Goal: Task Accomplishment & Management: Manage account settings

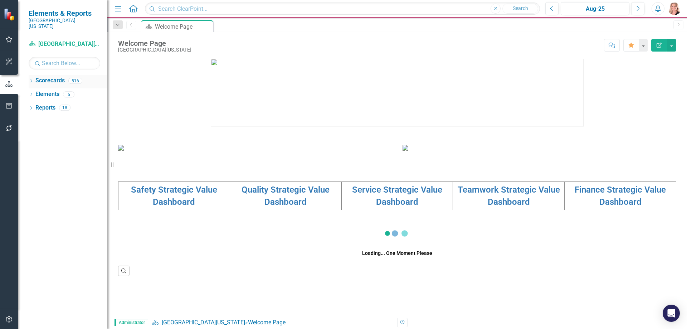
click at [31, 79] on icon "Dropdown" at bounding box center [31, 81] width 5 height 4
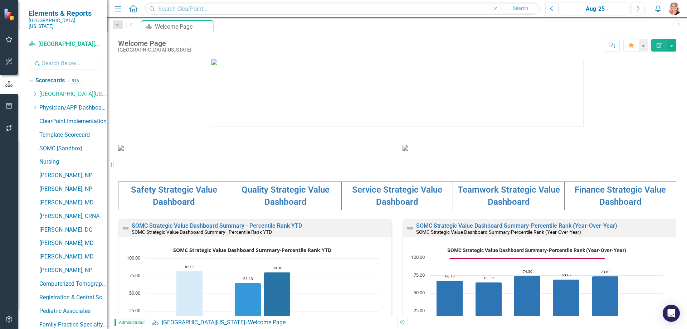
click at [49, 59] on input "text" at bounding box center [65, 63] width 72 height 13
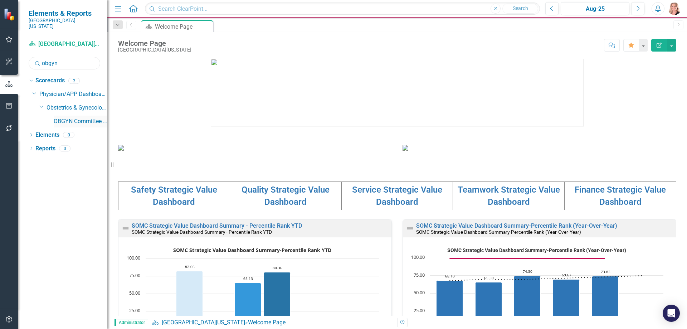
type input "obgyn"
click at [81, 117] on link "OBGYN Committee Dashboard" at bounding box center [81, 121] width 54 height 8
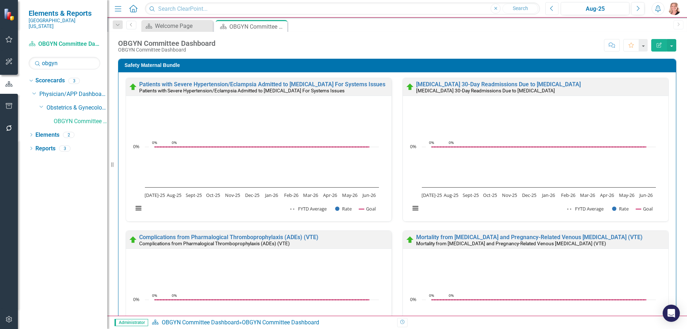
click at [551, 6] on icon "Previous" at bounding box center [552, 8] width 4 height 6
click at [553, 8] on icon "Previous" at bounding box center [552, 8] width 4 height 6
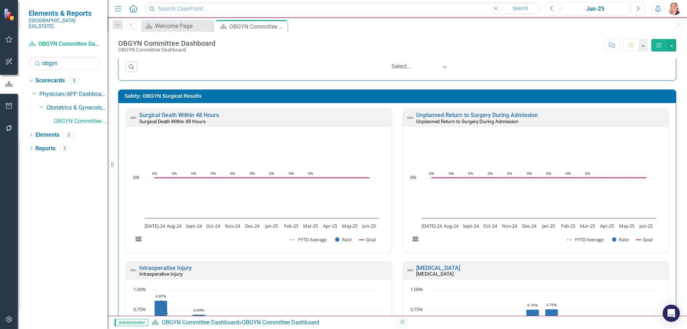
scroll to position [1825, 0]
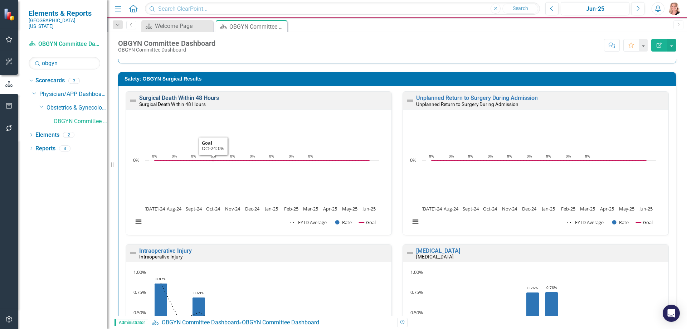
click at [199, 96] on link "Surgical Death Within 48 Hours" at bounding box center [179, 97] width 80 height 7
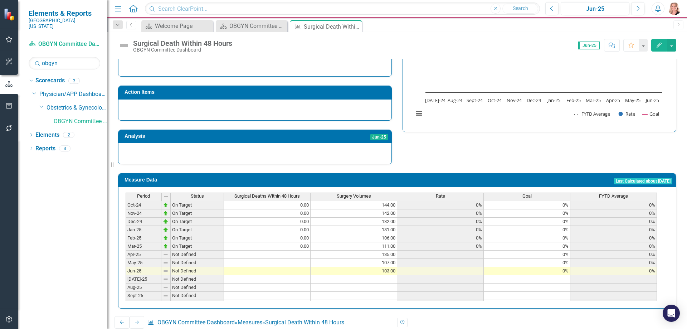
scroll to position [250, 0]
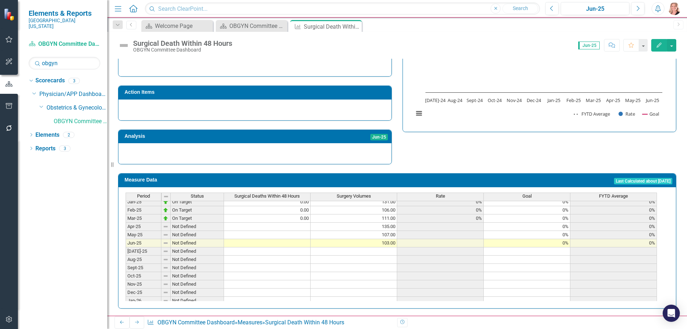
click at [287, 224] on tbody "Oct-23 On Target 0.00 128.00 0% 0% 0% Nov-23 On Target 0.00 105.00 0% 0% 0% Dec…" at bounding box center [391, 202] width 531 height 256
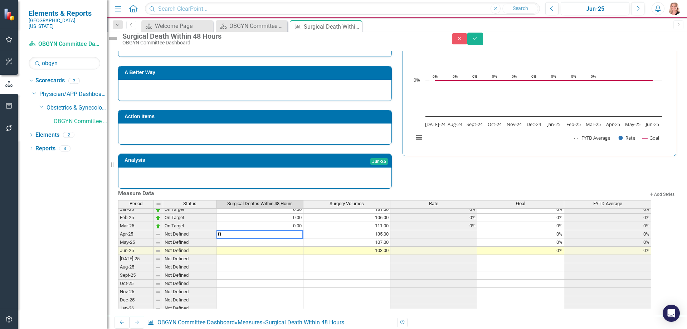
type textarea "0"
click at [283, 238] on td at bounding box center [259, 242] width 87 height 8
click at [286, 230] on td "0.00" at bounding box center [259, 234] width 87 height 8
drag, startPoint x: 310, startPoint y: 232, endPoint x: 310, endPoint y: 242, distance: 10.4
click at [118, 242] on div "Period Status Surgical Deaths Within 48 Hours Surgery Volumes Rate Goal FYTD Av…" at bounding box center [118, 230] width 0 height 248
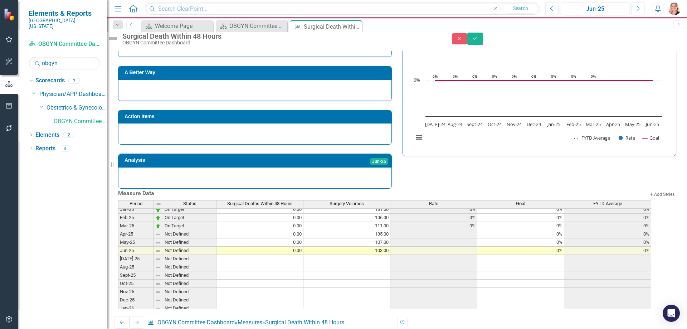
click at [502, 152] on div "Strategic Values A Better Way Action Items Analysis Jun-25 Surgical Death Withi…" at bounding box center [397, 100] width 569 height 175
drag, startPoint x: 671, startPoint y: 38, endPoint x: 663, endPoint y: 58, distance: 21.4
click at [483, 38] on button "Save" at bounding box center [475, 39] width 16 height 13
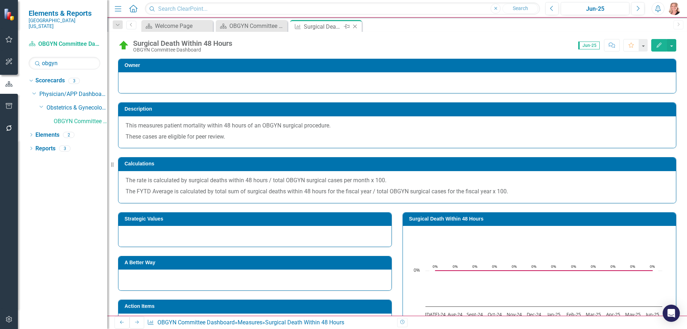
click at [357, 27] on icon "Close" at bounding box center [354, 27] width 7 height 6
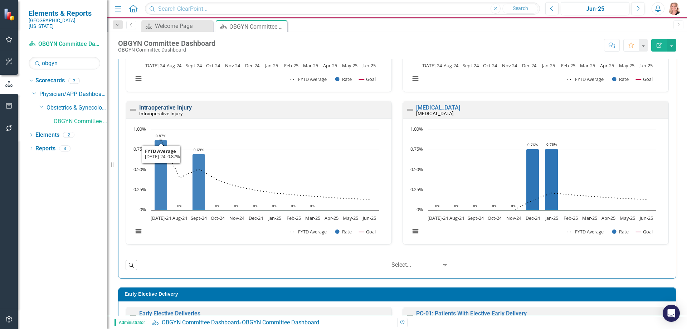
click at [167, 108] on link "Intraoperative Injury" at bounding box center [165, 107] width 53 height 7
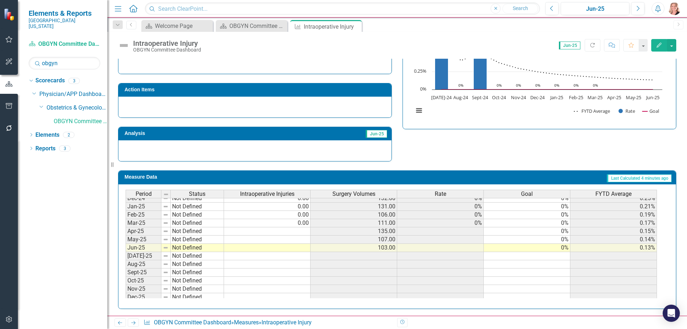
scroll to position [250, 0]
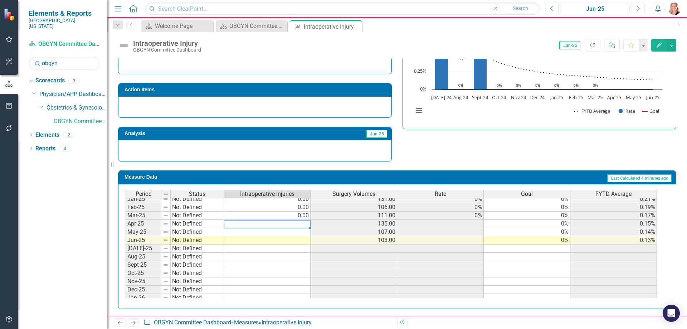
click at [283, 227] on tbody "Dec-23 Not Defined 0.00 119.00 0% 0% 0% Jan-24 Not Defined 0.00 114.00 0% 0% 0%…" at bounding box center [391, 216] width 531 height 256
type textarea "1"
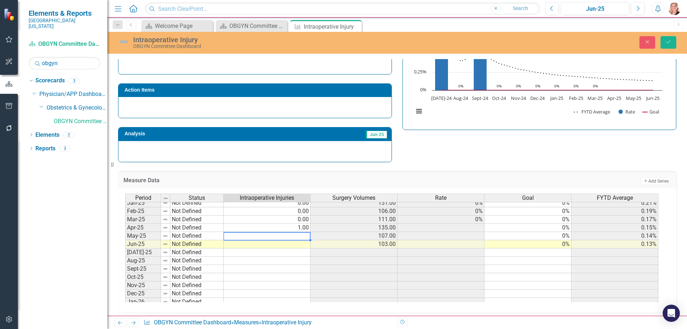
type textarea "0"
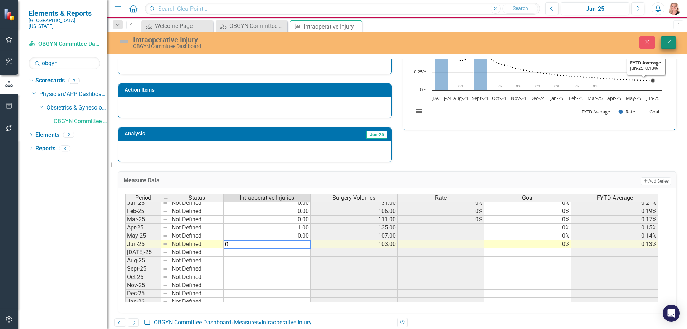
type textarea "0"
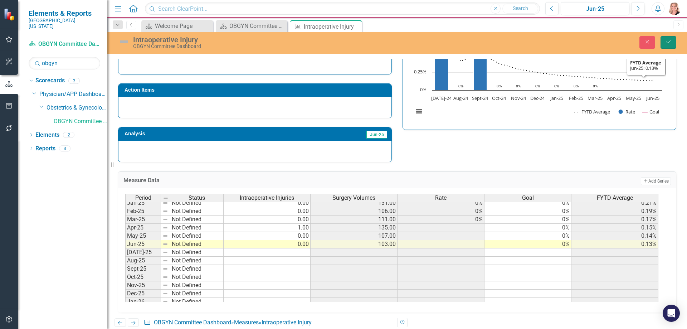
click at [665, 42] on button "Save" at bounding box center [669, 42] width 16 height 13
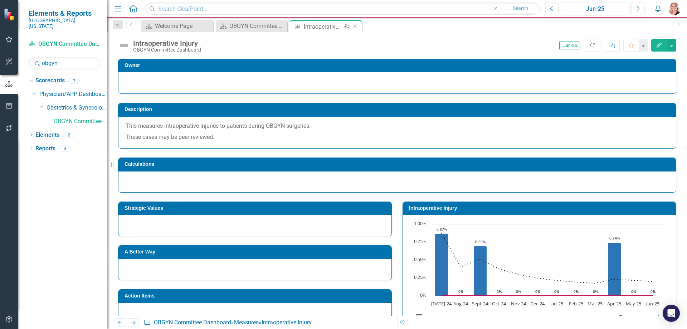
click at [356, 27] on icon "Close" at bounding box center [354, 27] width 7 height 6
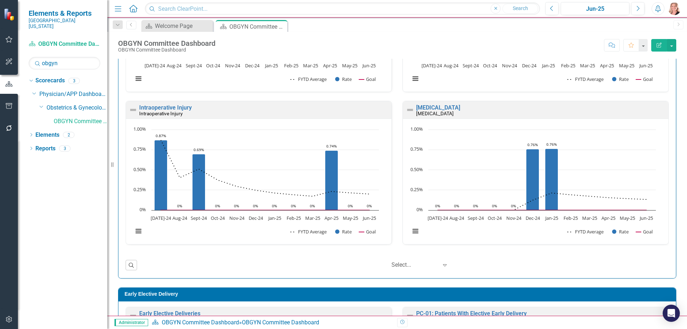
scroll to position [2004, 0]
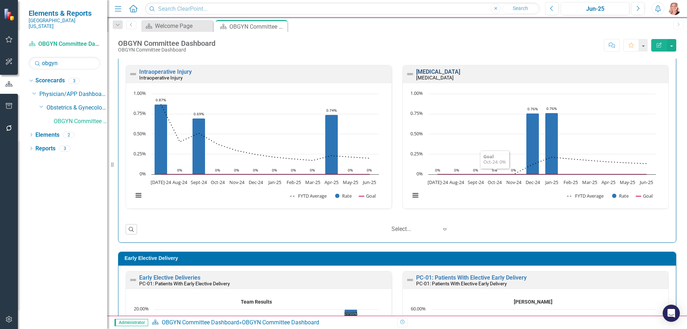
click at [454, 72] on link "[MEDICAL_DATA]" at bounding box center [438, 71] width 44 height 7
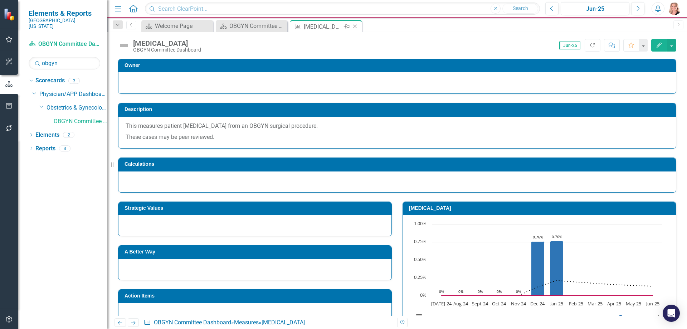
click at [355, 26] on icon "Close" at bounding box center [354, 27] width 7 height 6
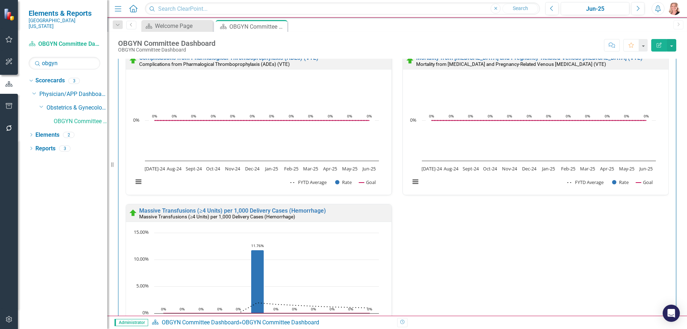
scroll to position [215, 0]
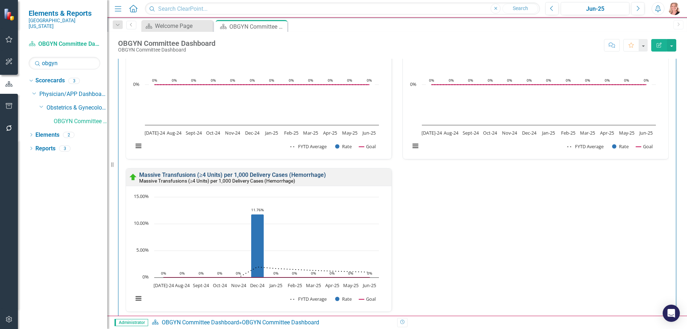
click at [307, 174] on link "Massive Transfusions (≥4 Units) per 1,000 Delivery Cases (Hemorrhage)" at bounding box center [232, 174] width 187 height 7
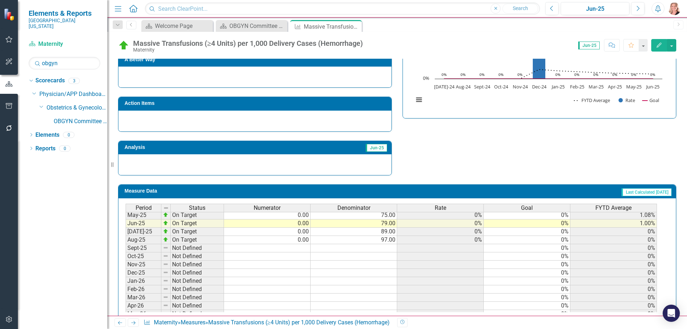
scroll to position [286, 0]
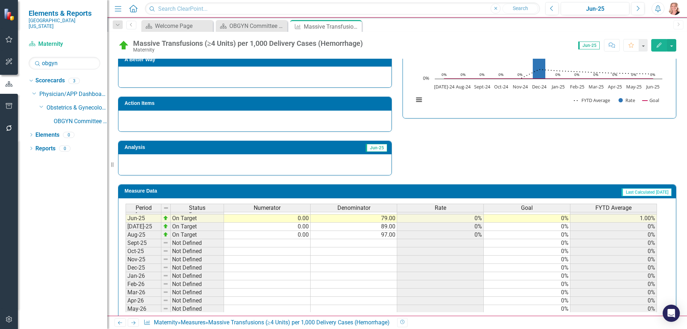
click at [272, 239] on td at bounding box center [267, 243] width 87 height 8
click at [282, 223] on td "0.00" at bounding box center [267, 227] width 87 height 8
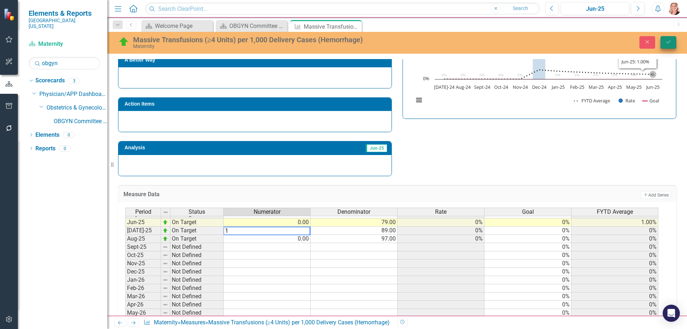
type textarea "1"
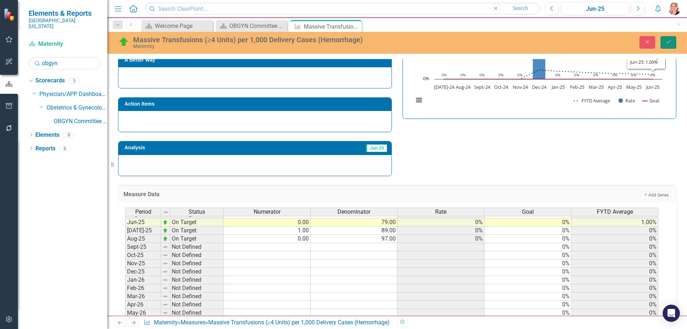
click at [666, 45] on button "Save" at bounding box center [669, 42] width 16 height 13
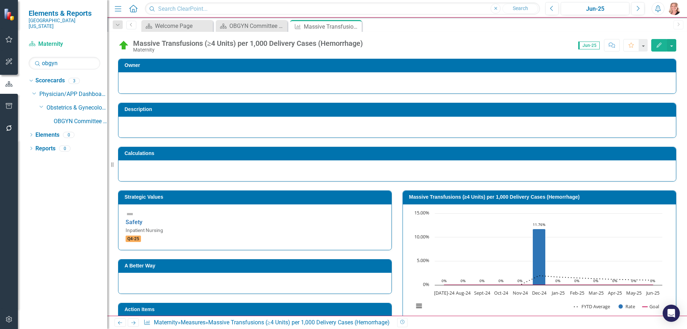
click at [0, 0] on icon "Close" at bounding box center [0, 0] width 0 height 0
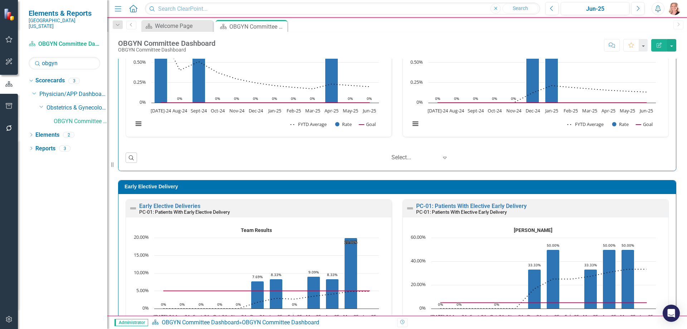
scroll to position [1968, 0]
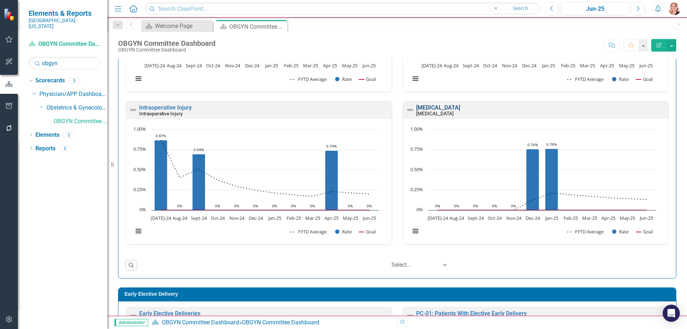
click at [456, 108] on link "[MEDICAL_DATA]" at bounding box center [438, 107] width 44 height 7
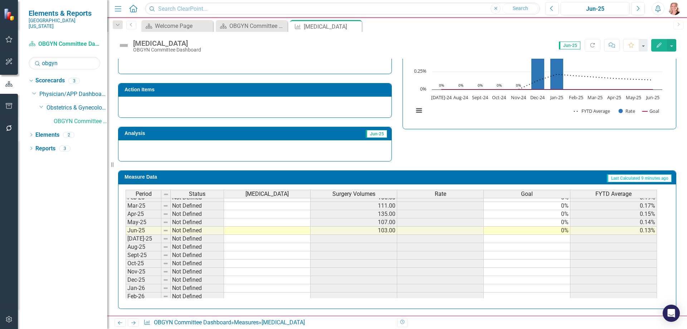
scroll to position [224, 0]
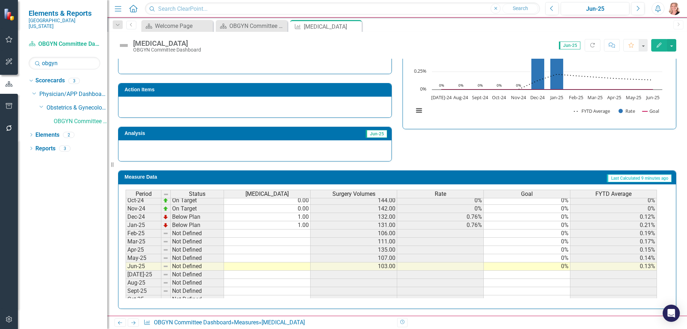
click at [293, 232] on td at bounding box center [267, 233] width 87 height 8
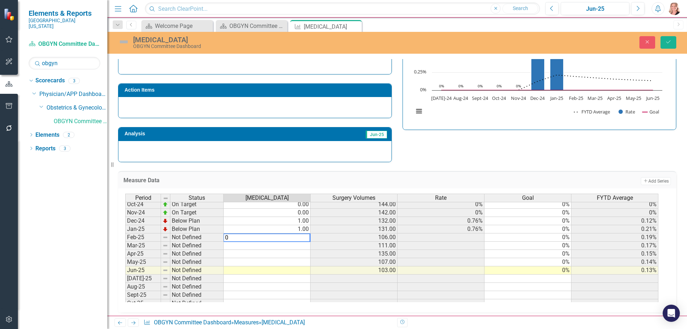
type textarea "0"
click at [301, 247] on td at bounding box center [267, 246] width 87 height 8
click at [301, 239] on td "0.00" at bounding box center [267, 237] width 87 height 8
drag, startPoint x: 310, startPoint y: 241, endPoint x: 300, endPoint y: 272, distance: 32.4
click at [125, 272] on div "Period Status Surgical Complications Surgery Volumes Rate Goal FYTD Average Dec…" at bounding box center [125, 241] width 0 height 264
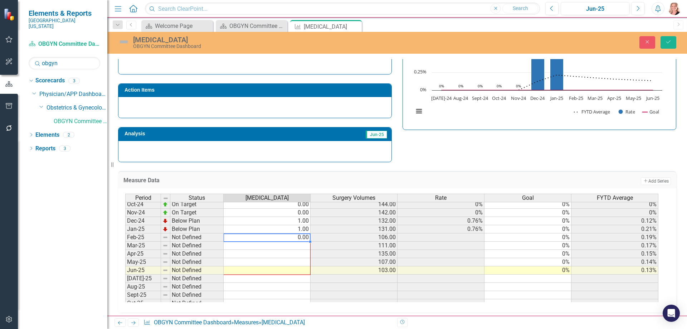
type textarea "0"
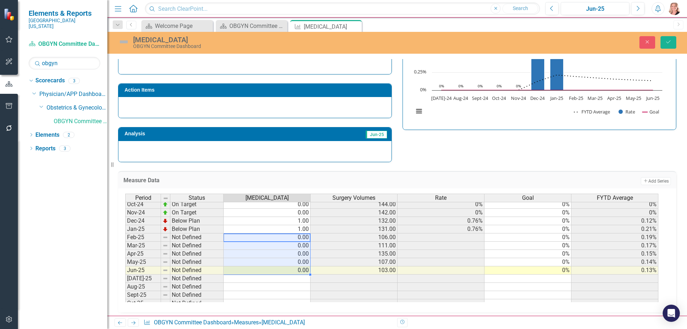
click at [452, 154] on div "Strategic Values A Better Way Action Items Analysis Jun-25 Surgical Complicatio…" at bounding box center [397, 74] width 569 height 175
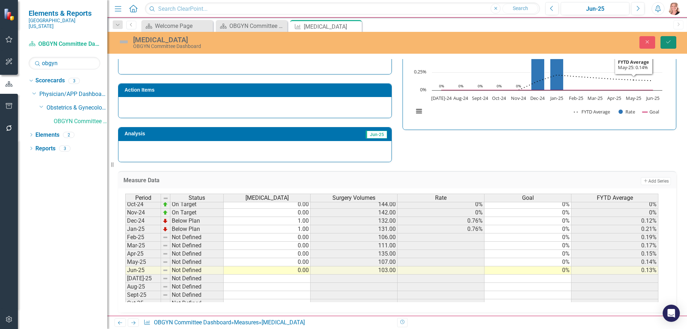
click at [675, 40] on button "Save" at bounding box center [669, 42] width 16 height 13
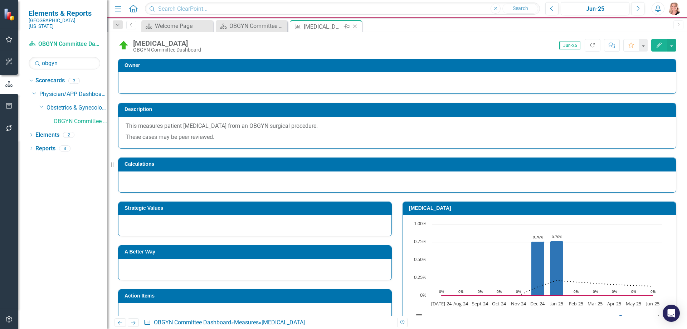
click at [356, 27] on icon "Close" at bounding box center [354, 27] width 7 height 6
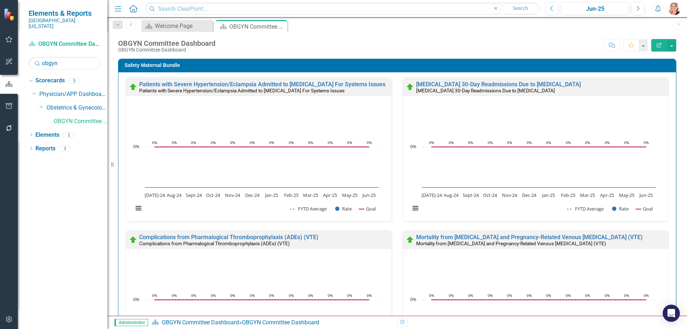
click at [671, 145] on div "Safety Maternal Bundle Patients with Severe Hypertension/Eclampsia Admitted to …" at bounding box center [397, 305] width 569 height 511
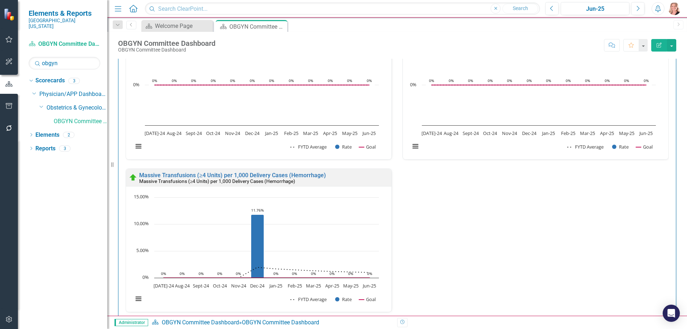
click at [670, 179] on div "Patients with Severe Hypertension/Eclampsia Admitted to ICU For Systems Issues …" at bounding box center [397, 102] width 558 height 488
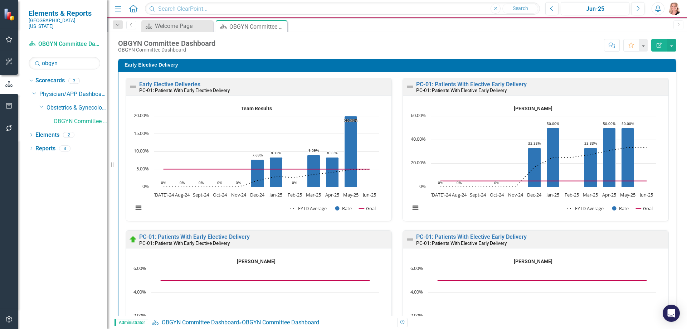
scroll to position [2183, 0]
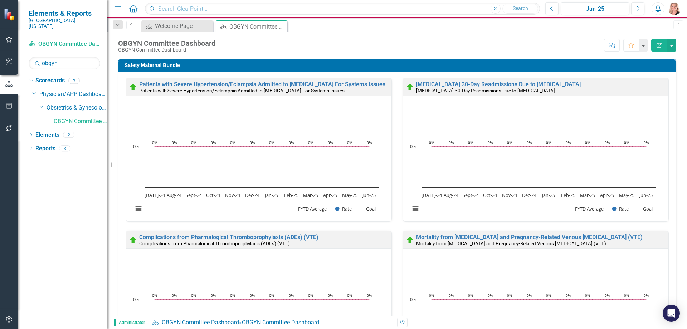
scroll to position [2183, 0]
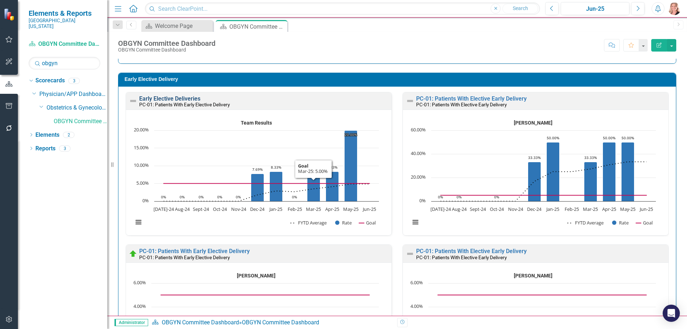
click at [193, 99] on link "Early Elective Deliveries" at bounding box center [169, 98] width 61 height 7
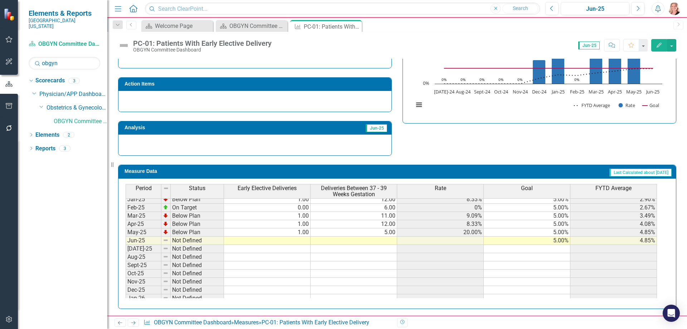
click at [281, 241] on tbody "Aug-23 On Target 0.00 1.00 0% 5.00% 0% Sep-23 Below Plan 1.00 9.00 11.11% 5.00%…" at bounding box center [391, 183] width 531 height 256
type textarea "1"
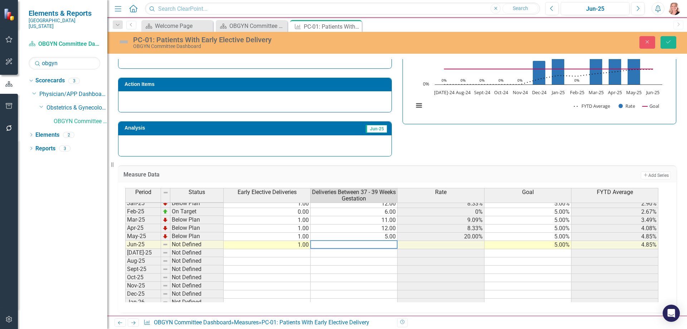
type textarea "8"
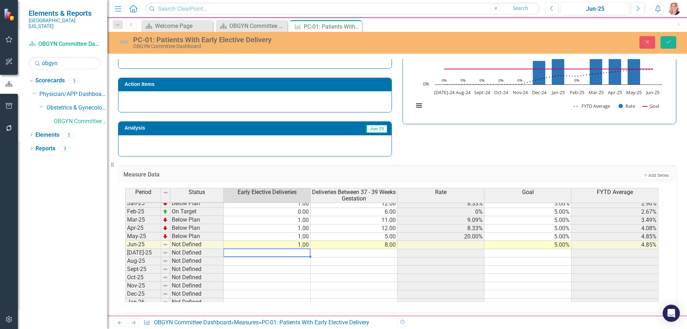
click at [263, 252] on td at bounding box center [267, 253] width 87 height 8
type textarea "1"
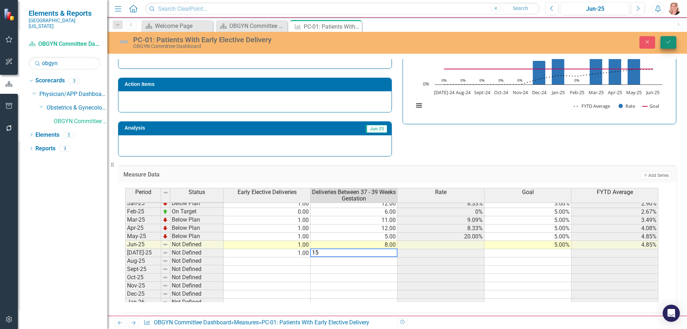
type textarea "15"
click at [668, 37] on button "Save" at bounding box center [669, 42] width 16 height 13
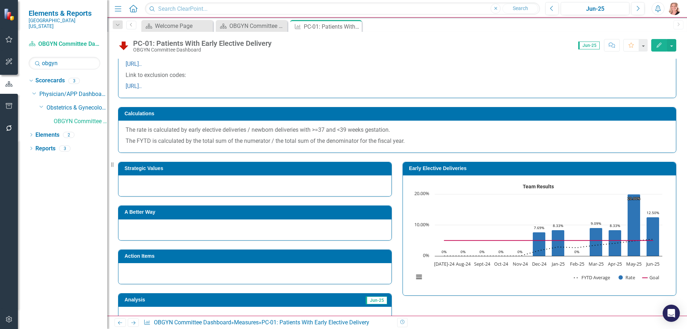
scroll to position [107, 0]
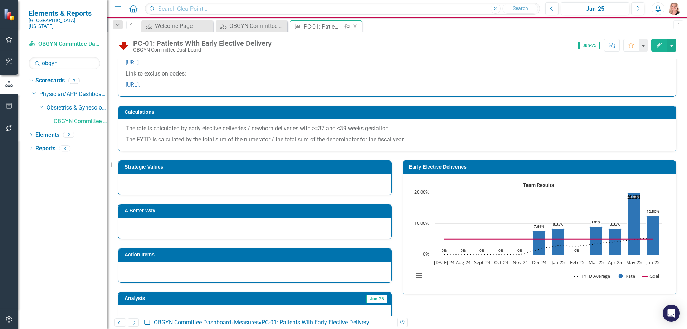
click at [357, 26] on icon "Close" at bounding box center [354, 27] width 7 height 6
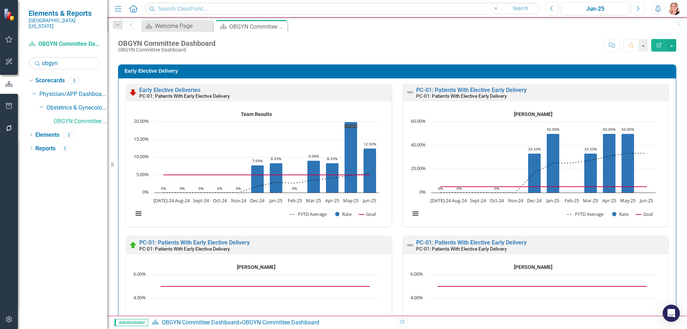
scroll to position [2183, 0]
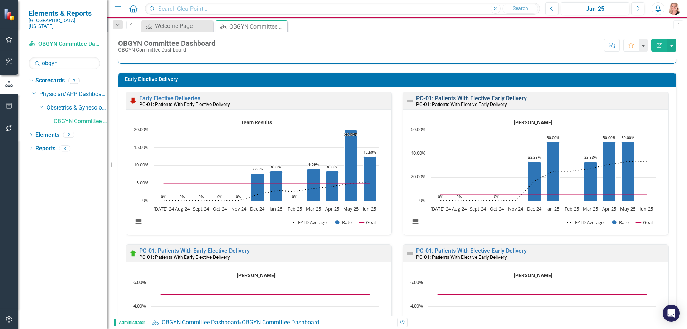
click at [468, 97] on link "PC-01: Patients With Elective Early Delivery" at bounding box center [471, 98] width 111 height 7
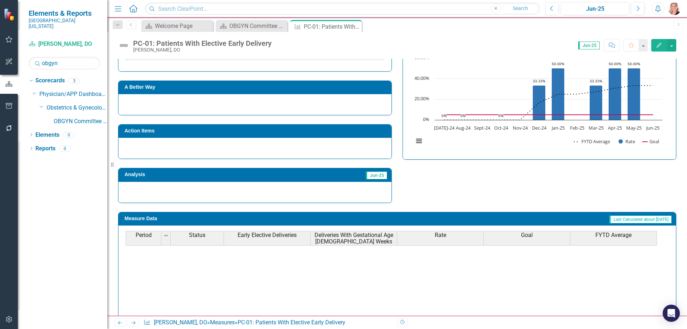
scroll to position [250, 0]
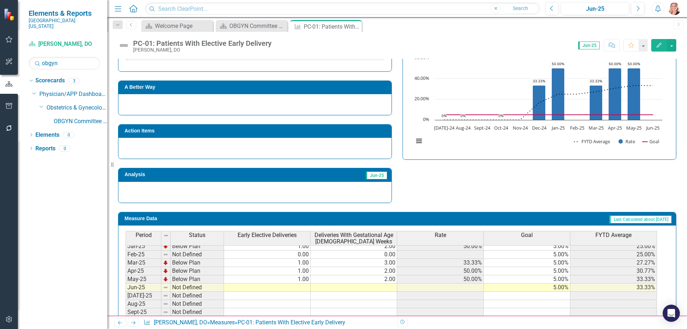
click at [295, 289] on tbody "Dec-23 Not Defined 0.00 0.00 5.00% 0% Jan-24 On Target 0.00 2.00 0% 5.00% 0% Fe…" at bounding box center [391, 263] width 531 height 256
type textarea "1"
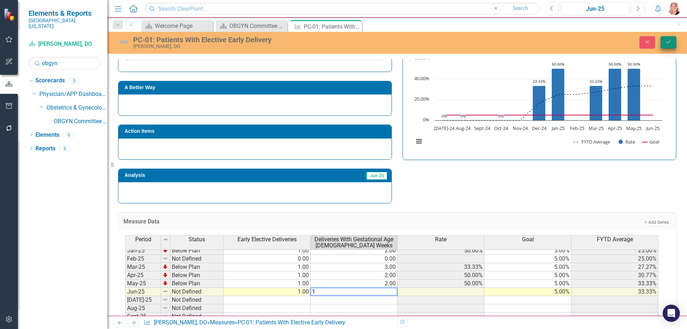
type textarea "1"
click at [671, 47] on button "Save" at bounding box center [669, 42] width 16 height 13
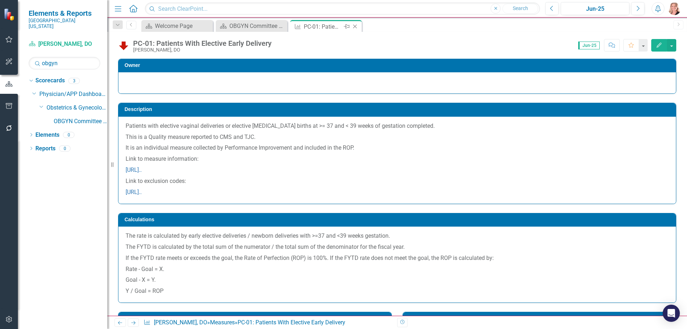
click at [356, 28] on icon "Close" at bounding box center [354, 27] width 7 height 6
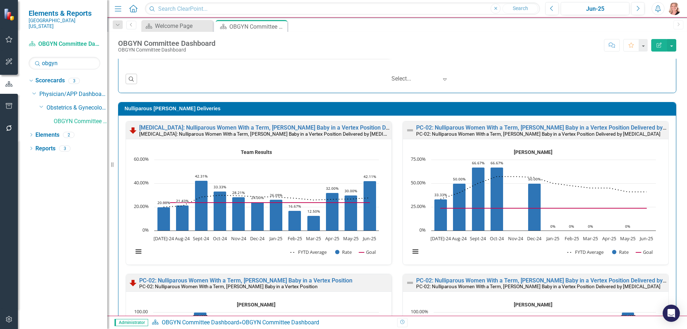
scroll to position [0, 0]
click at [501, 126] on link "PC-02: Nulliparous Women With a Term, Singleton Baby in a Vertex Position Deliv…" at bounding box center [562, 127] width 292 height 7
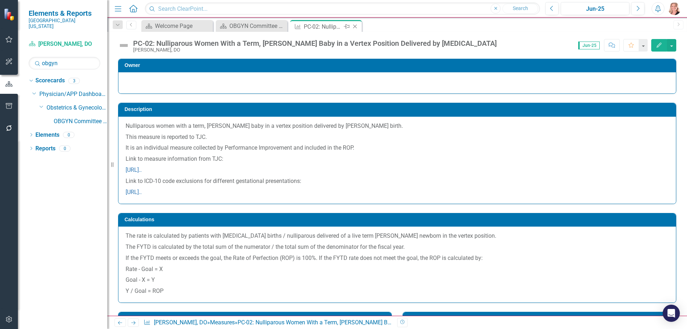
click at [355, 26] on icon at bounding box center [355, 27] width 4 height 4
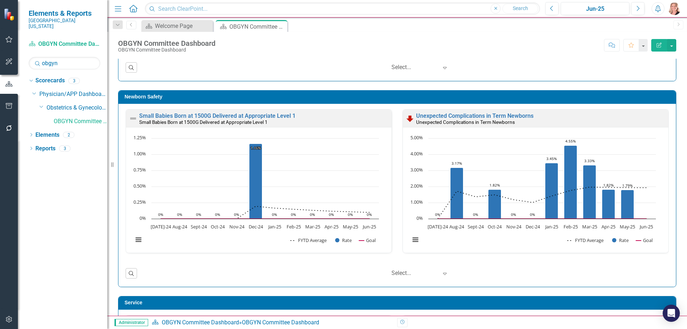
scroll to position [4473, 0]
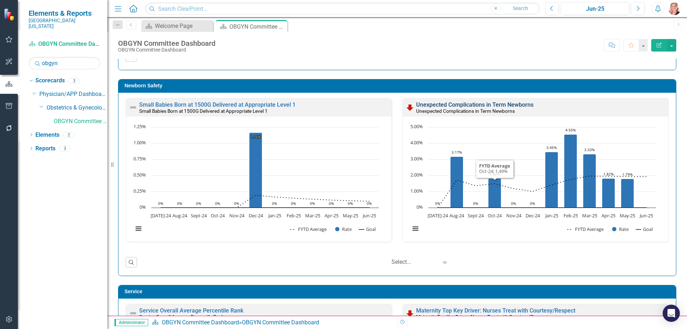
click at [496, 104] on link "Unexpected Complications in Term Newborns" at bounding box center [474, 104] width 117 height 7
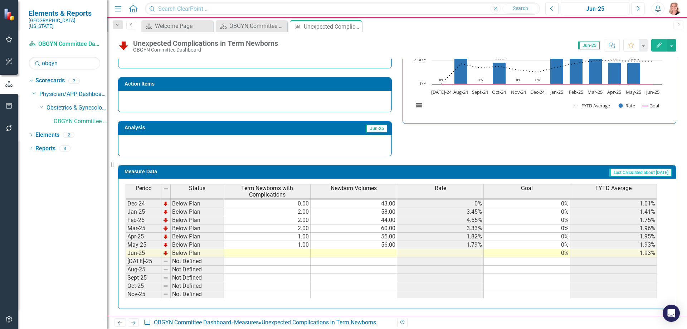
scroll to position [250, 0]
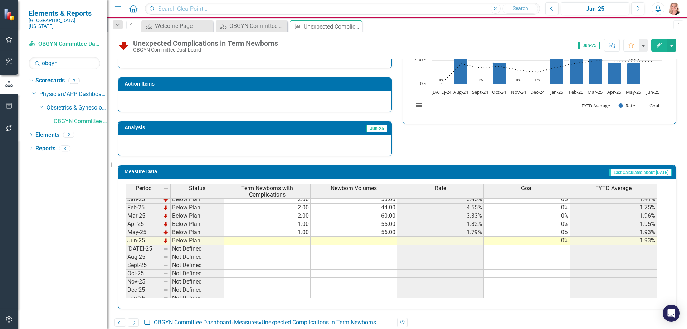
click at [287, 239] on tbody "Oct-23 Below Plan 1.00 52.00 1.92% 0% 1.26% Nov-23 Below Plan 1.00 43.00 2.33% …" at bounding box center [391, 208] width 531 height 272
click at [245, 242] on td at bounding box center [267, 241] width 87 height 8
type textarea "1"
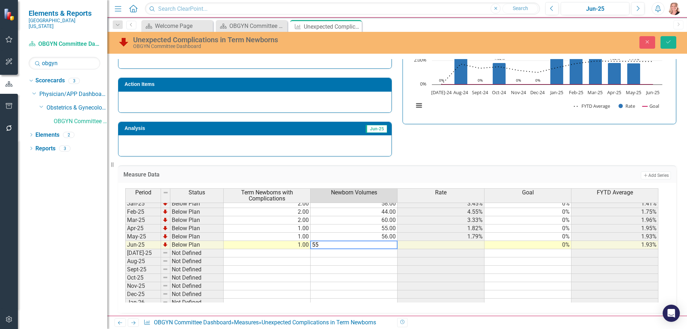
type textarea "55"
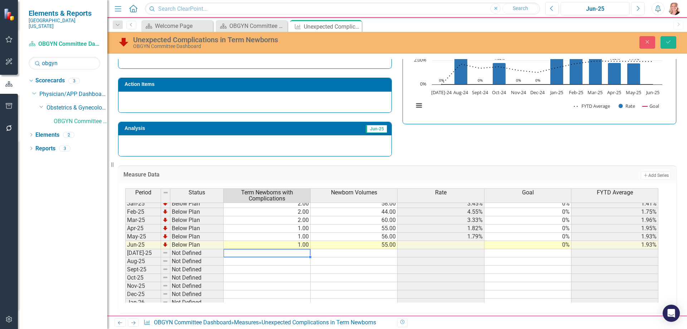
click at [260, 254] on td at bounding box center [267, 253] width 87 height 8
type textarea "1"
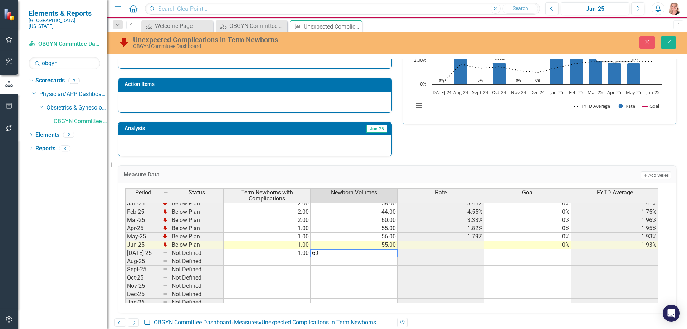
type textarea "69"
click at [666, 45] on button "Save" at bounding box center [669, 42] width 16 height 13
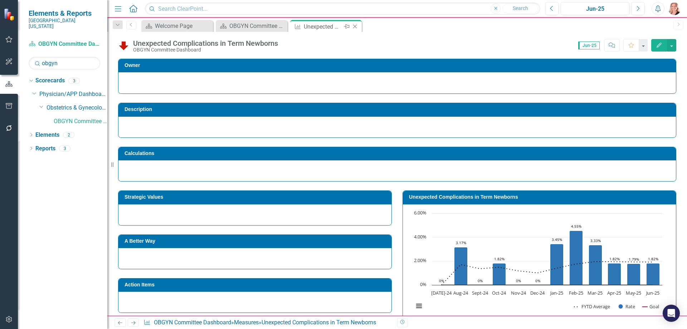
click at [354, 26] on icon "Close" at bounding box center [354, 27] width 7 height 6
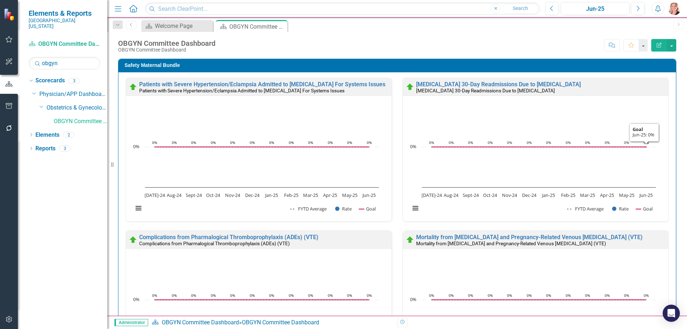
click at [673, 116] on div "Safety Maternal Bundle Patients with Severe Hypertension/Eclampsia Admitted to …" at bounding box center [397, 305] width 569 height 511
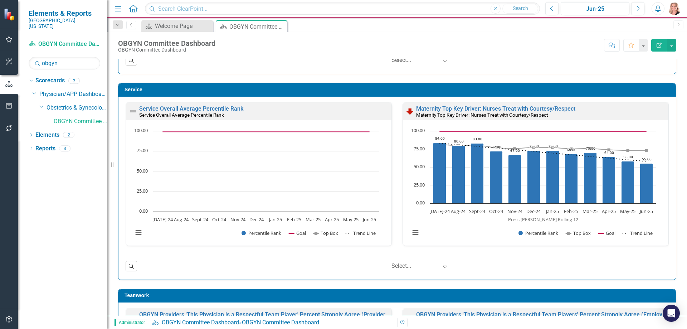
scroll to position [4688, 0]
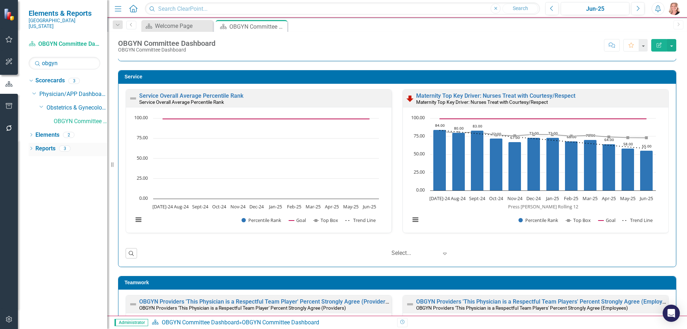
click at [44, 145] on link "Reports" at bounding box center [45, 149] width 20 height 8
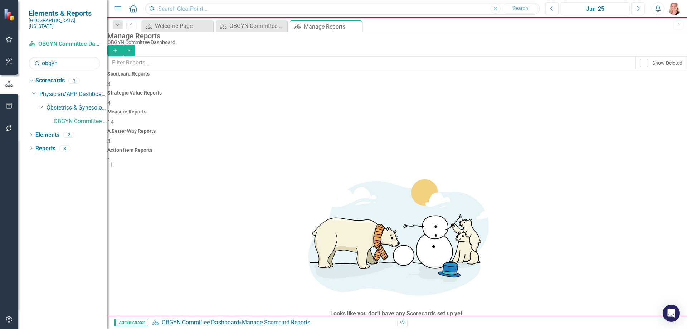
click at [407, 109] on h4 "Measure Reports" at bounding box center [397, 111] width 580 height 5
click at [44, 131] on link "Elements" at bounding box center [47, 135] width 24 height 8
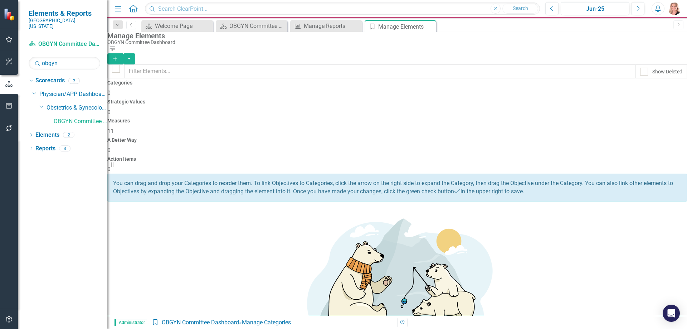
click at [410, 118] on div "Measures 11" at bounding box center [397, 126] width 580 height 17
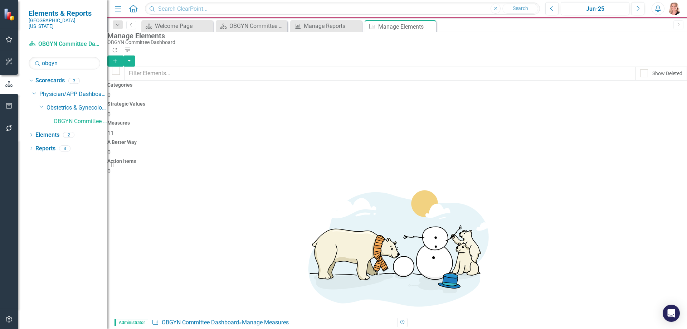
scroll to position [62, 0]
click at [47, 147] on link "Reports" at bounding box center [45, 149] width 20 height 8
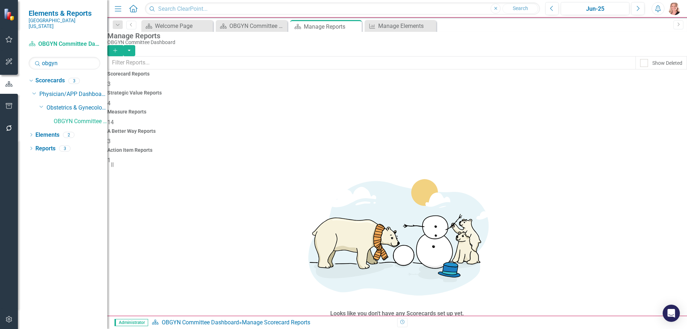
click at [114, 119] on span "14" at bounding box center [110, 122] width 6 height 7
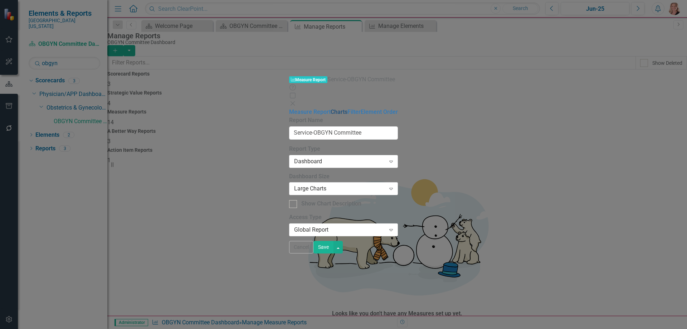
click at [331, 108] on link "Charts" at bounding box center [339, 111] width 17 height 7
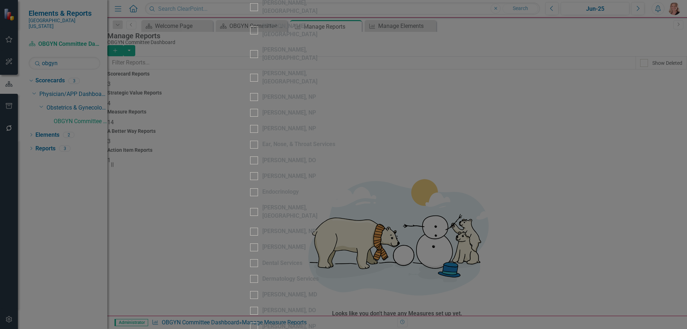
scroll to position [465, 0]
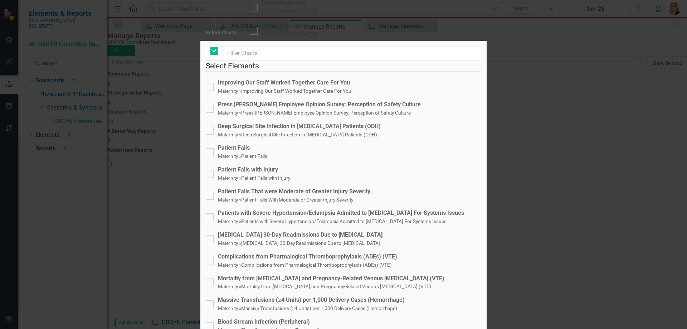
checkbox input "false"
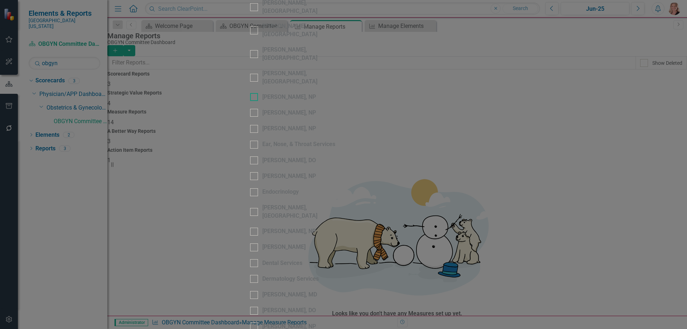
scroll to position [0, 0]
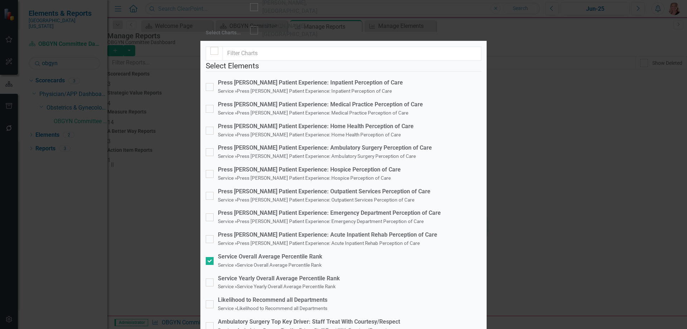
scroll to position [156, 0]
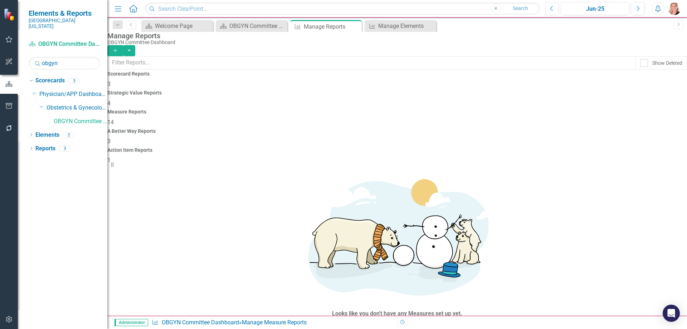
click at [0, 0] on icon "Close" at bounding box center [0, 0] width 0 height 0
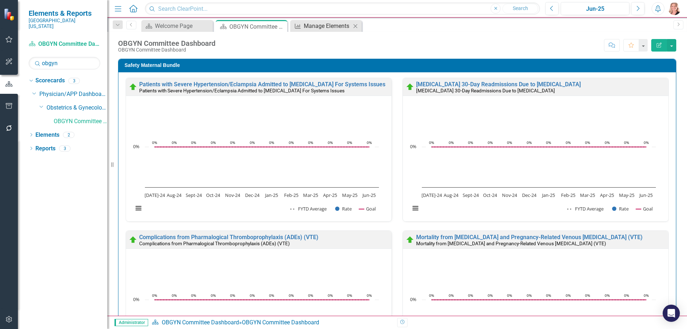
drag, startPoint x: 355, startPoint y: 28, endPoint x: 402, endPoint y: 30, distance: 46.2
click at [0, 0] on icon "Close" at bounding box center [0, 0] width 0 height 0
click at [668, 138] on div "Patients with Severe Hypertension/Eclampsia Admitted to ICU For Systems Issues …" at bounding box center [397, 316] width 558 height 488
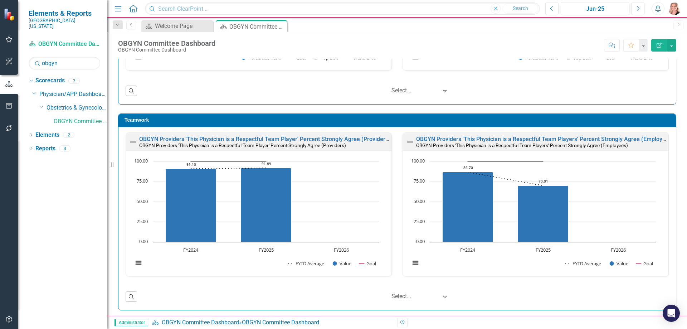
scroll to position [4852, 0]
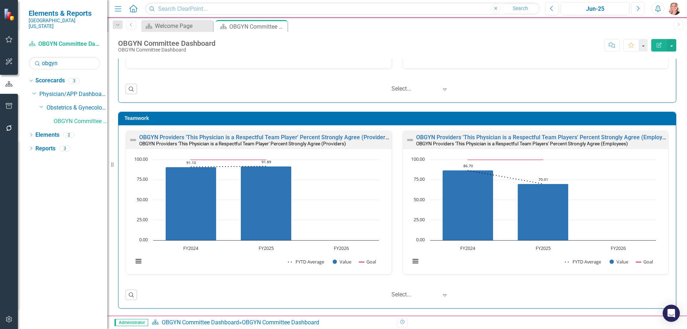
click at [637, 5] on icon "Next" at bounding box center [638, 8] width 4 height 6
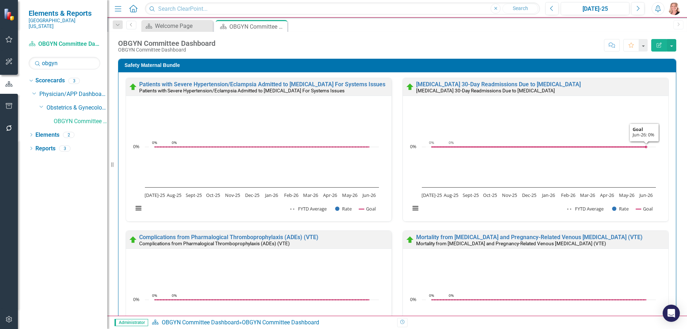
click at [675, 127] on div "Safety Maternal Bundle Patients with Severe Hypertension/Eclampsia Admitted to …" at bounding box center [397, 305] width 569 height 511
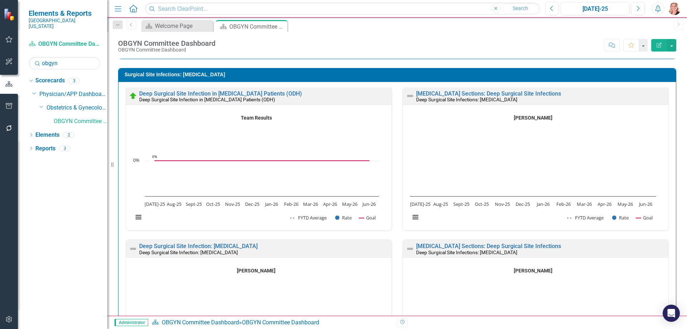
scroll to position [501, 0]
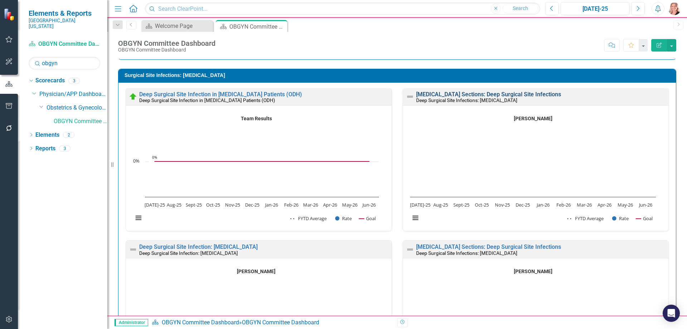
click at [525, 92] on link "[MEDICAL_DATA] Sections: Deep Surgical Site Infections" at bounding box center [488, 94] width 145 height 7
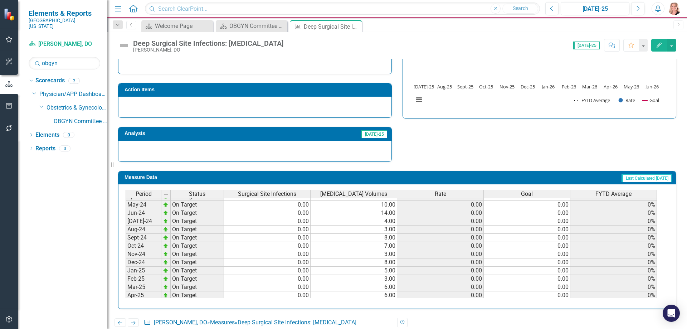
scroll to position [286, 0]
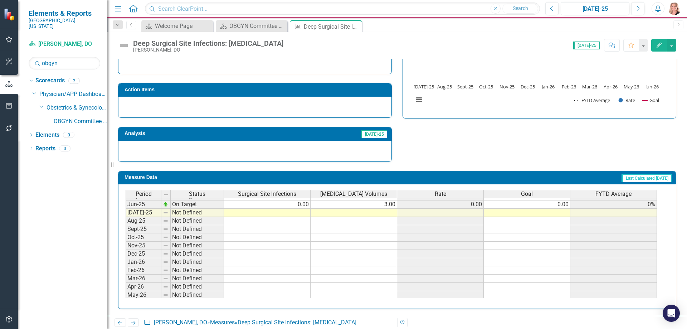
click at [302, 213] on tbody "Apr-24 On Target 0.00 4.00 0.00 0.00 0% May-24 On Target 0.00 10.00 0.00 0.00 0…" at bounding box center [391, 196] width 531 height 223
type textarea "0"
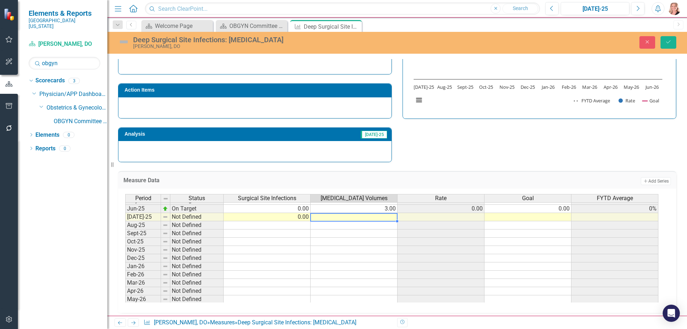
click at [354, 218] on td at bounding box center [354, 217] width 87 height 8
type textarea "3"
click at [674, 41] on button "Save" at bounding box center [669, 42] width 16 height 13
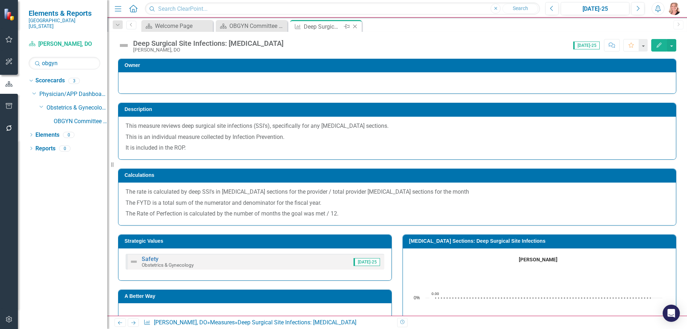
click at [354, 26] on icon "Close" at bounding box center [354, 27] width 7 height 6
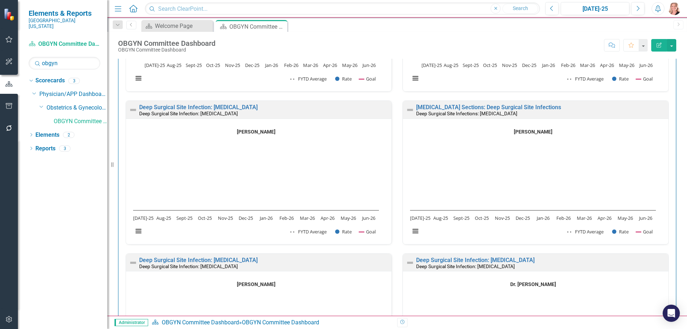
scroll to position [680, 0]
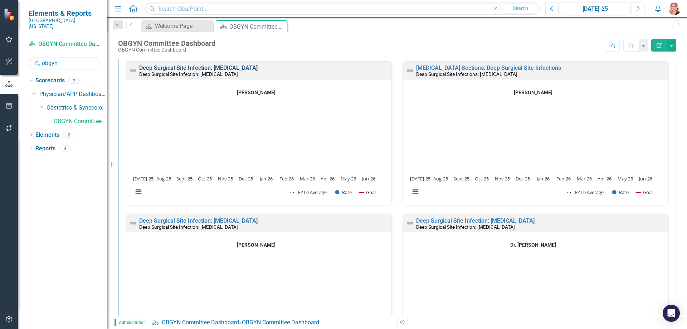
click at [233, 65] on link "Deep Surgical Site Infection: [MEDICAL_DATA]" at bounding box center [198, 67] width 118 height 7
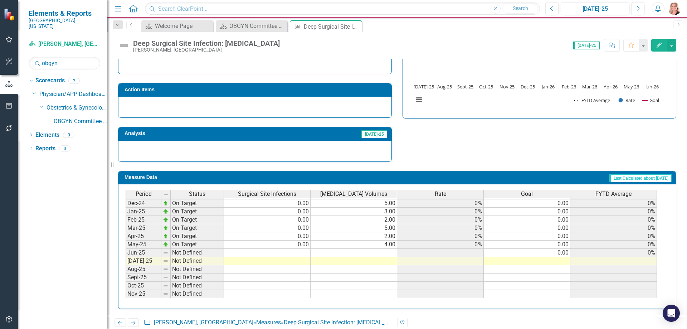
scroll to position [250, 0]
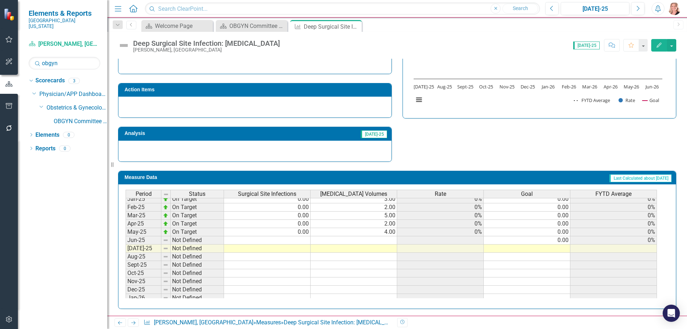
click at [289, 246] on tbody "Nov-23 On Target 0.00 4.00 0% 0.00 0% Dec-23 On Target 0.00 1.00 0% 0.00 0% Jan…" at bounding box center [391, 211] width 531 height 264
click at [299, 239] on td at bounding box center [267, 240] width 87 height 8
type textarea "0"
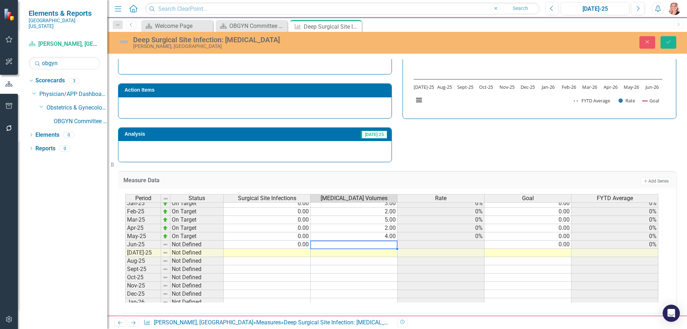
type textarea "6"
type textarea "3"
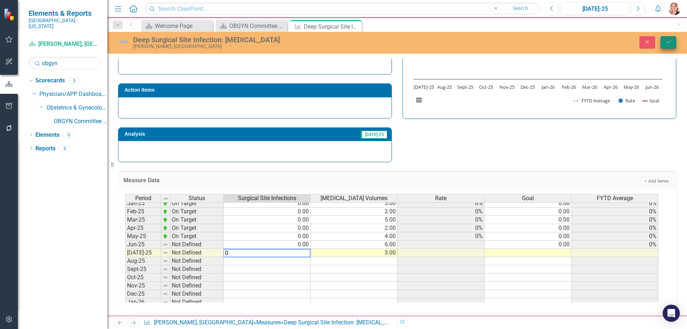
type textarea "0"
click at [662, 46] on button "Save" at bounding box center [669, 42] width 16 height 13
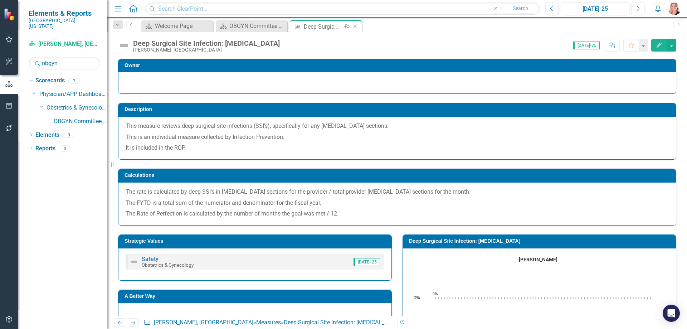
click at [356, 27] on icon "Close" at bounding box center [354, 27] width 7 height 6
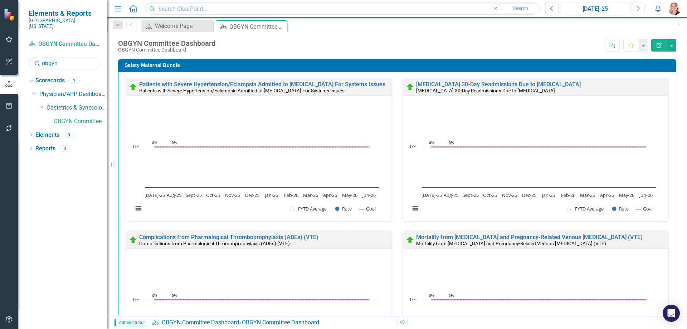
click at [671, 142] on div "Safety Maternal Bundle Patients with Severe Hypertension/Eclampsia Admitted to …" at bounding box center [397, 305] width 569 height 511
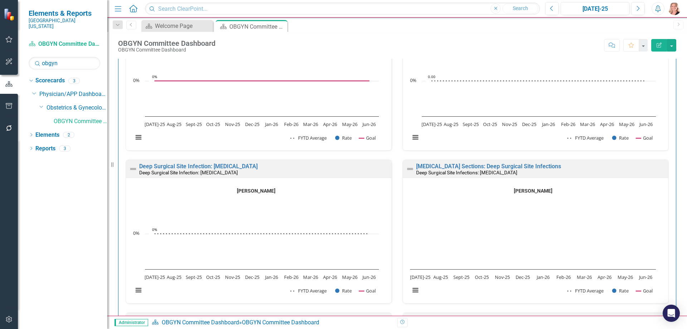
scroll to position [573, 0]
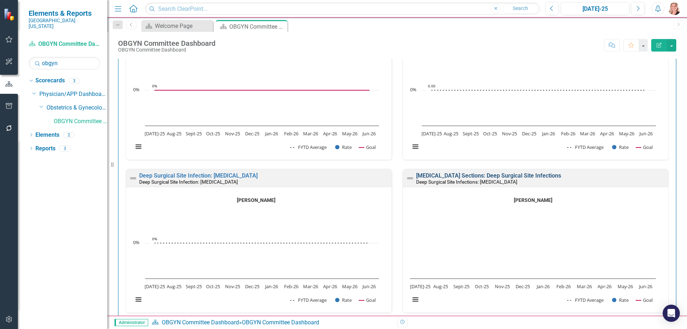
click at [531, 175] on link "[MEDICAL_DATA] Sections: Deep Surgical Site Infections" at bounding box center [488, 175] width 145 height 7
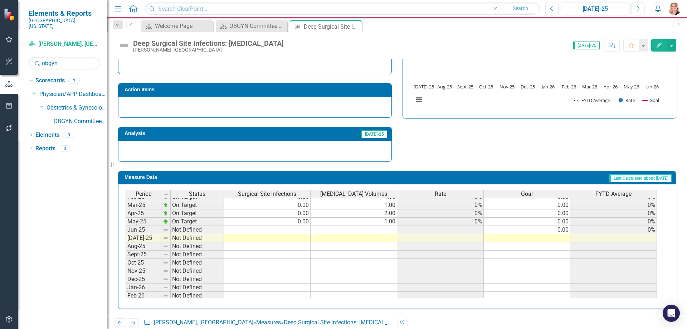
scroll to position [250, 0]
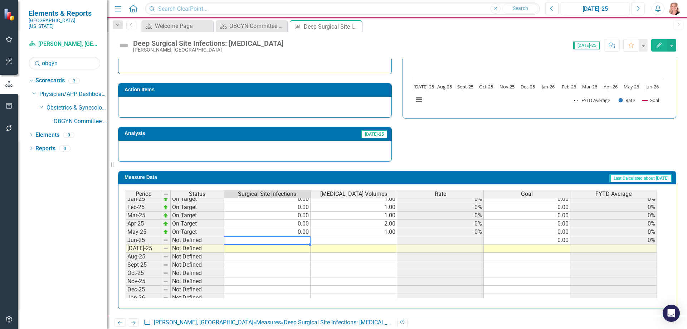
click at [293, 240] on tbody "Apr-24 On Target 0.00 2.00 0% 0.00 0% May-24 On Target 0.00 1.00 0% 0.00 0% Jun…" at bounding box center [391, 232] width 531 height 223
click at [253, 238] on td at bounding box center [267, 240] width 87 height 8
type textarea "0"
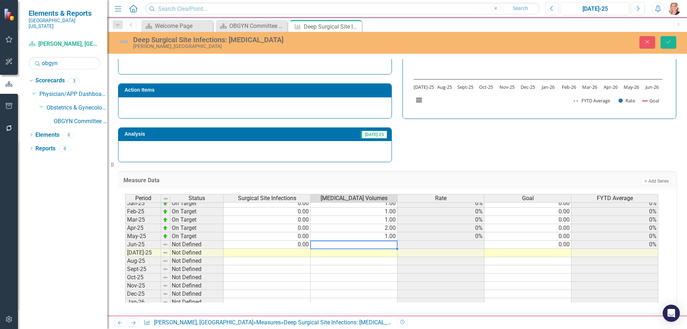
type textarea "2"
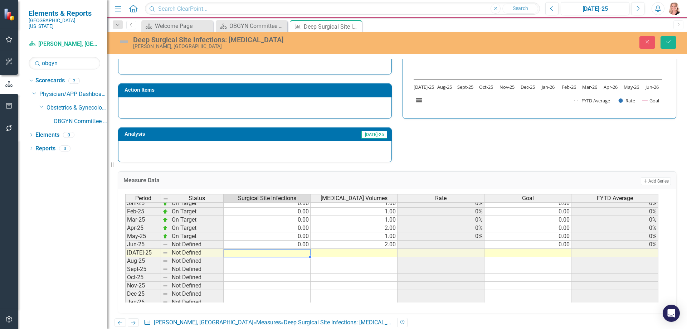
type textarea "0"
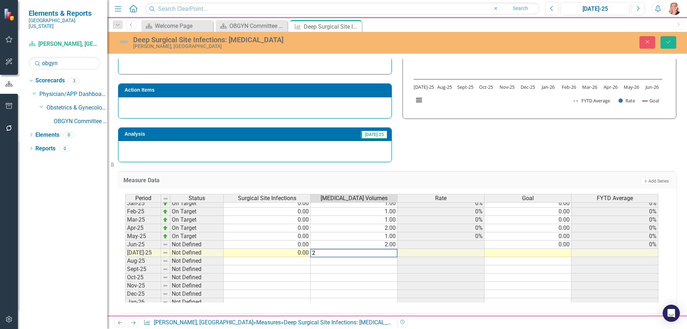
type textarea "2"
click at [668, 44] on icon "Save" at bounding box center [668, 41] width 6 height 5
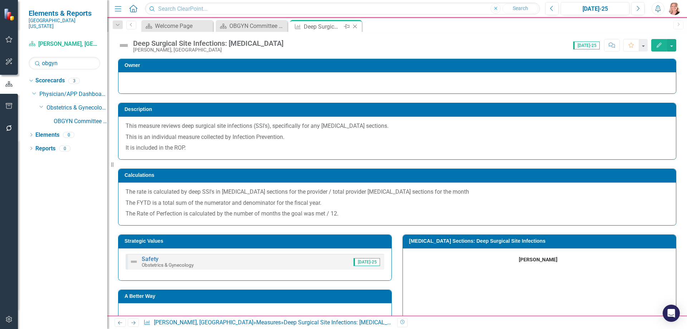
click at [357, 26] on icon "Close" at bounding box center [354, 27] width 7 height 6
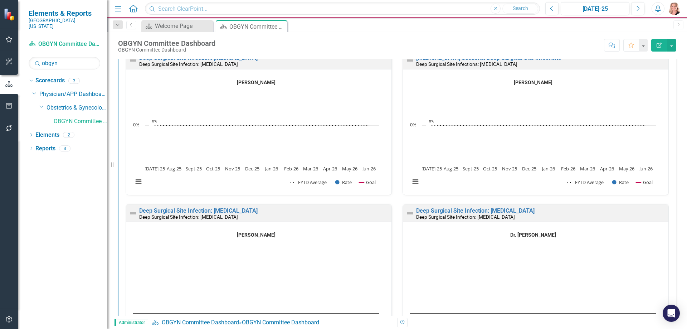
scroll to position [751, 0]
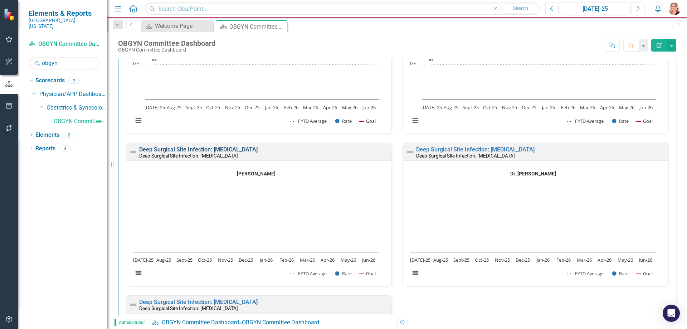
click at [253, 151] on link "Deep Surgical Site Infection: [MEDICAL_DATA]" at bounding box center [198, 149] width 118 height 7
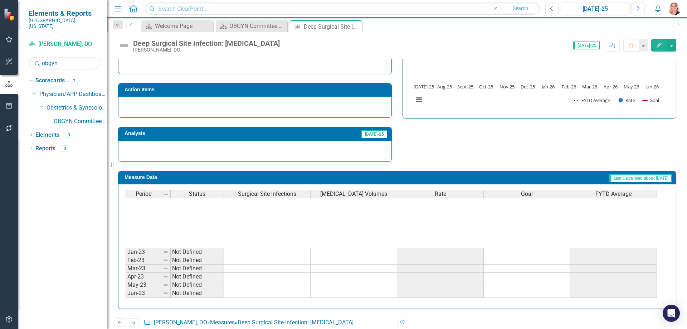
scroll to position [215, 0]
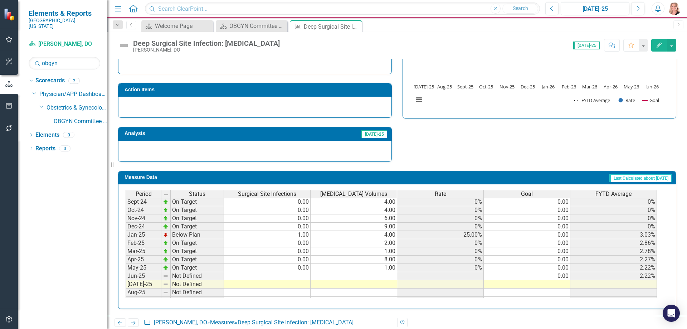
click at [276, 276] on tbody "Oct-23 On Target 0.00 3.00 0% 0.00 0% Nov-23 On Target 0.00 2.00 0% 0.00 0% Dec…" at bounding box center [391, 243] width 531 height 272
type textarea "0"
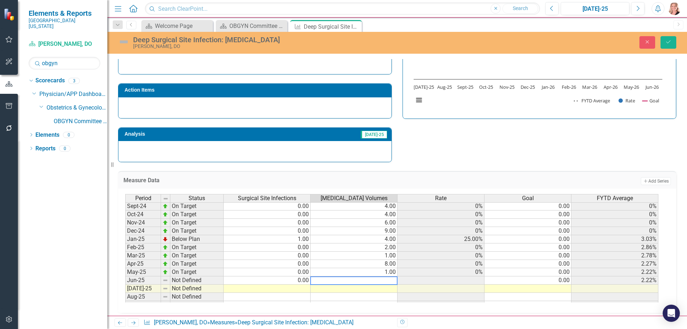
type textarea "6"
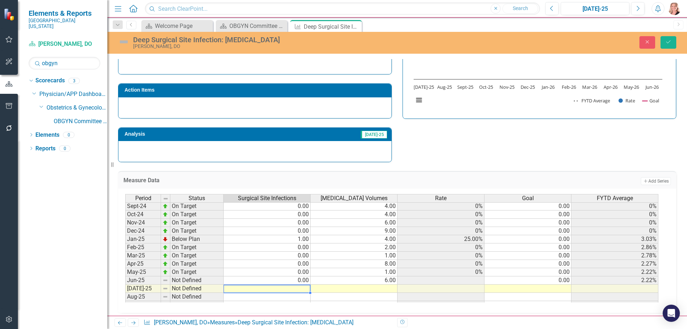
click at [295, 289] on td at bounding box center [267, 288] width 87 height 8
type textarea "0"
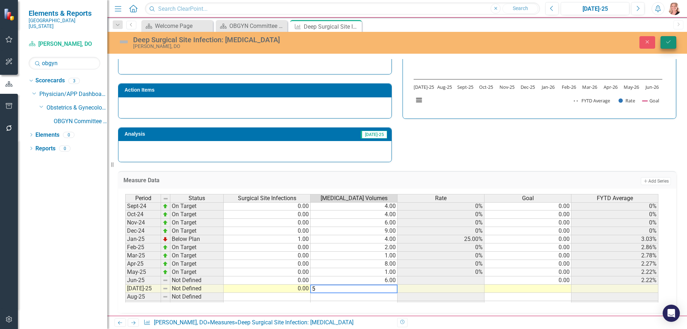
type textarea "5"
click at [665, 46] on button "Save" at bounding box center [669, 42] width 16 height 13
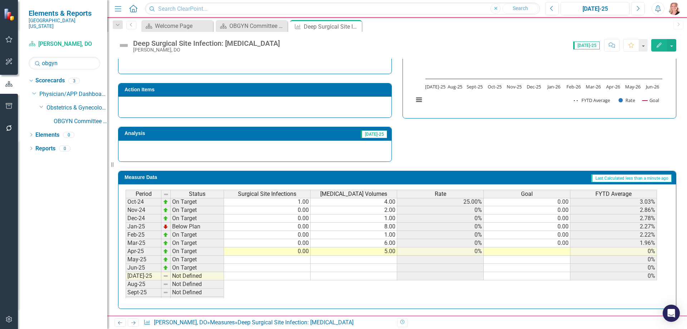
scroll to position [250, 0]
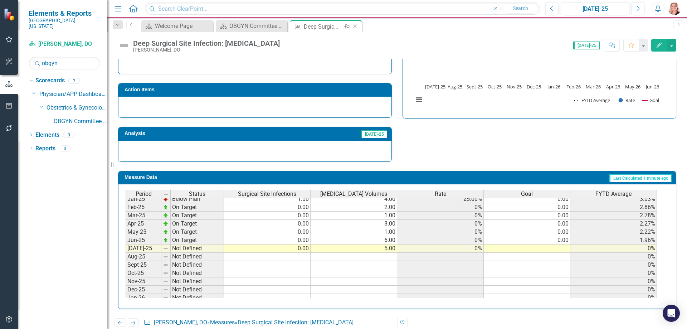
click at [355, 26] on icon at bounding box center [355, 27] width 4 height 4
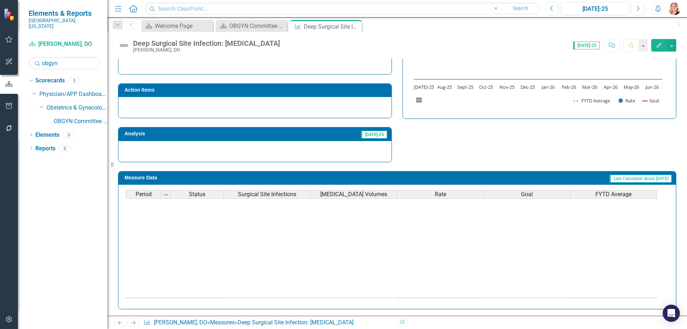
scroll to position [215, 0]
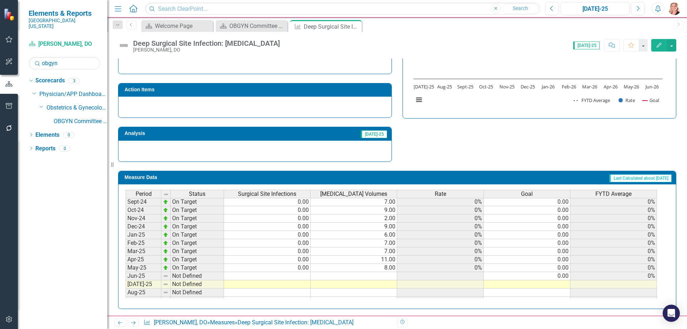
click at [300, 276] on td at bounding box center [267, 276] width 87 height 8
click at [279, 275] on td at bounding box center [267, 276] width 87 height 8
type textarea "0"
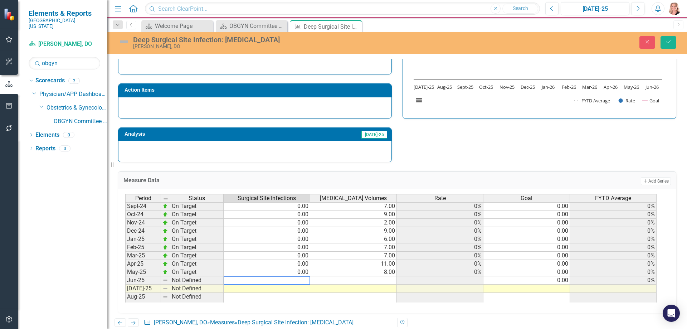
type textarea "5"
type textarea "0"
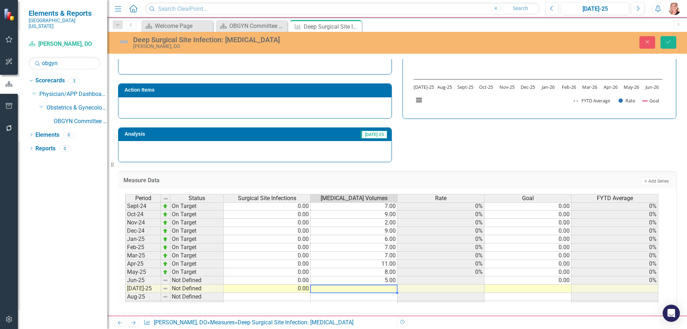
click at [347, 290] on td at bounding box center [354, 288] width 87 height 8
type textarea "7"
click at [670, 42] on icon "Save" at bounding box center [668, 41] width 6 height 5
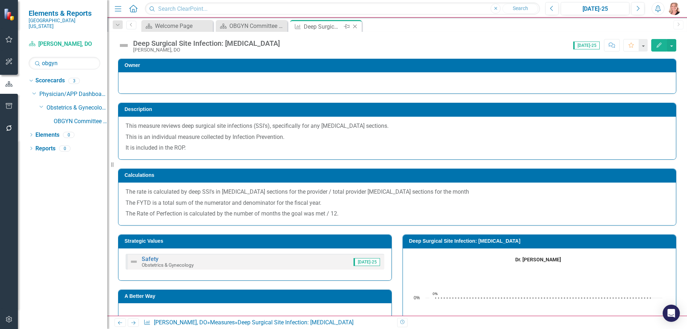
click at [356, 26] on icon "Close" at bounding box center [354, 27] width 7 height 6
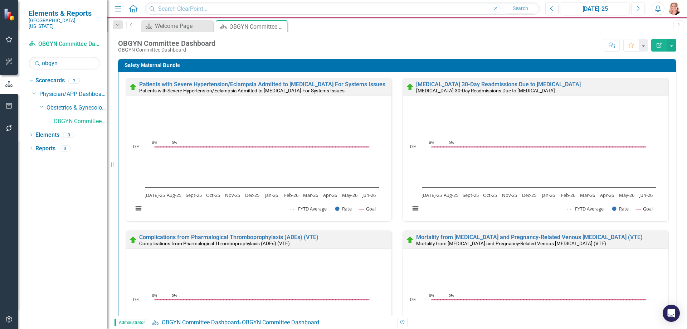
click at [672, 109] on div "Safety Maternal Bundle Patients with Severe Hypertension/Eclampsia Admitted to …" at bounding box center [397, 305] width 569 height 511
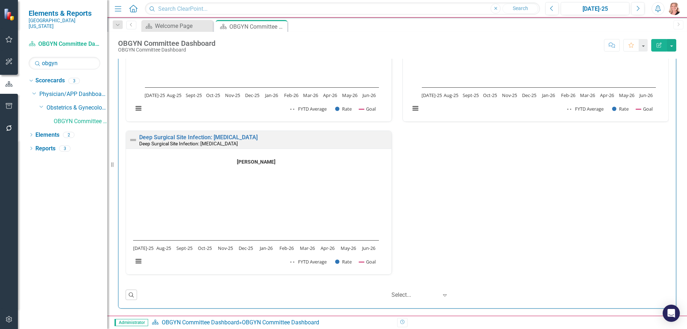
scroll to position [930, 0]
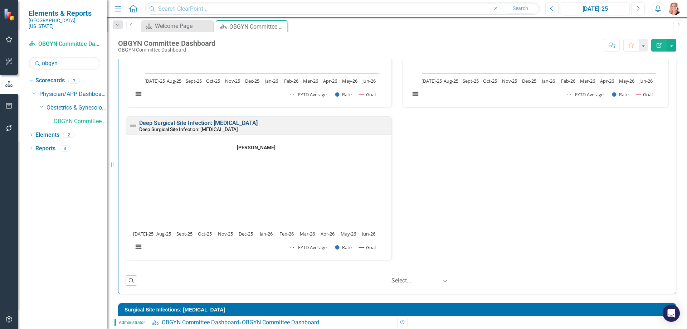
click at [169, 124] on link "Deep Surgical Site Infection: [MEDICAL_DATA]" at bounding box center [198, 123] width 118 height 7
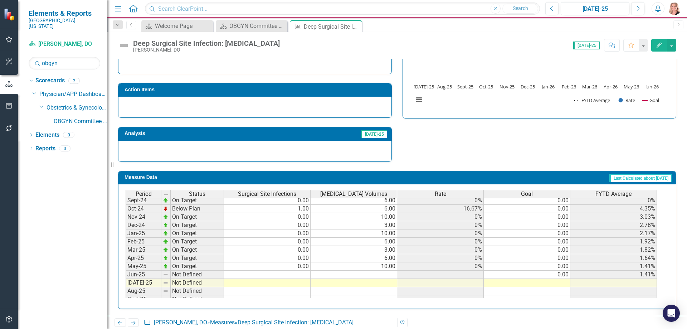
scroll to position [250, 0]
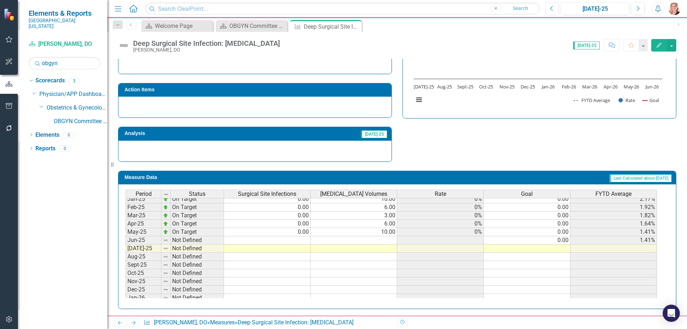
click at [297, 241] on tbody "Nov-23 On Target 0.00 5.00 0% 0.00 0% Dec-23 On Target 0.00 8.00 0% 0.00 0% Jan…" at bounding box center [391, 211] width 531 height 264
type textarea "0"
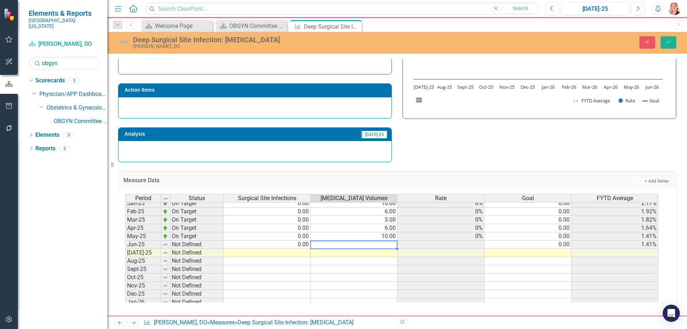
click at [360, 246] on td at bounding box center [354, 244] width 87 height 8
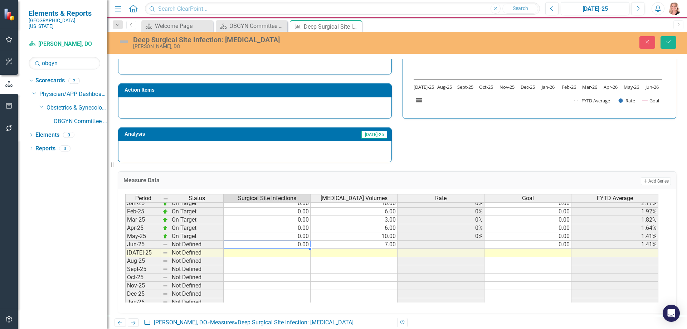
type textarea "0"
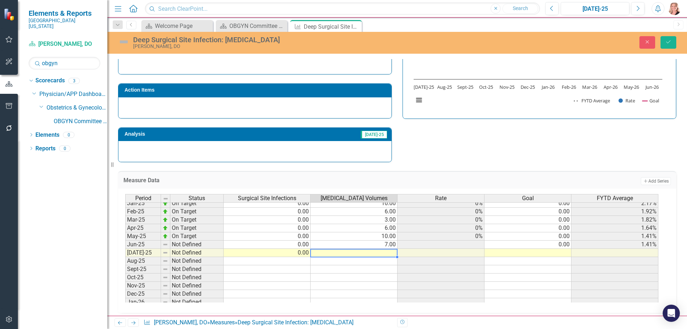
click at [391, 252] on td at bounding box center [354, 253] width 87 height 8
type textarea "12"
drag, startPoint x: 671, startPoint y: 45, endPoint x: 593, endPoint y: 69, distance: 81.6
click at [671, 45] on button "Save" at bounding box center [669, 42] width 16 height 13
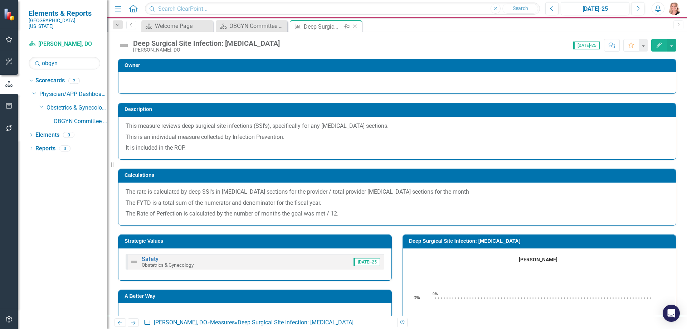
click at [354, 28] on icon "Close" at bounding box center [354, 27] width 7 height 6
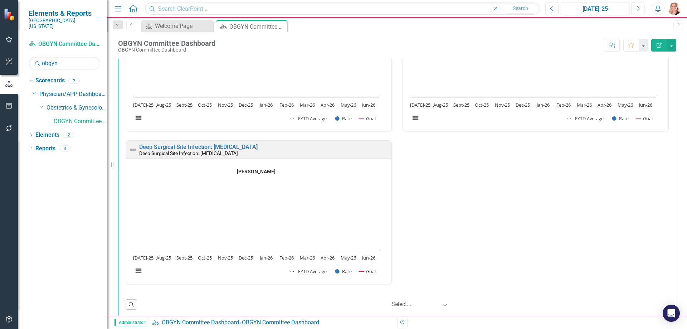
scroll to position [1575, 0]
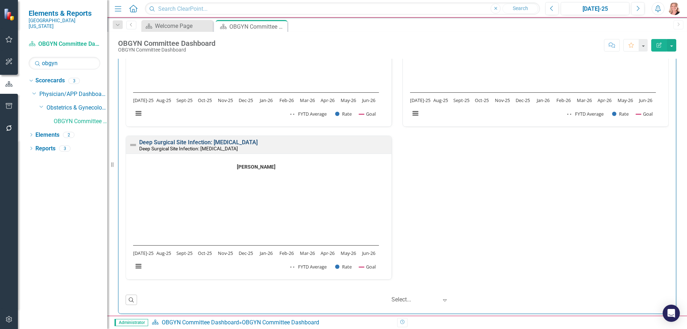
click at [235, 143] on link "Deep Surgical Site Infection: [MEDICAL_DATA]" at bounding box center [198, 142] width 118 height 7
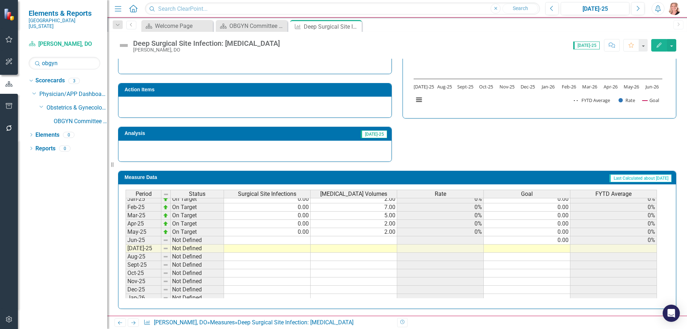
click at [288, 240] on tbody "Oct-23 On Target 0.00 6.00 0% 0.00 0% Nov-23 On Target 0.00 3.00 0% 0.00 0% Dec…" at bounding box center [391, 199] width 531 height 256
type textarea "0"
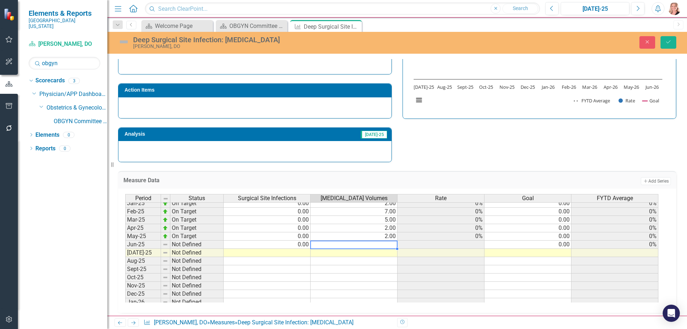
click at [388, 243] on td at bounding box center [354, 244] width 87 height 8
type textarea "3"
click at [352, 255] on td at bounding box center [354, 253] width 87 height 8
type textarea "0"
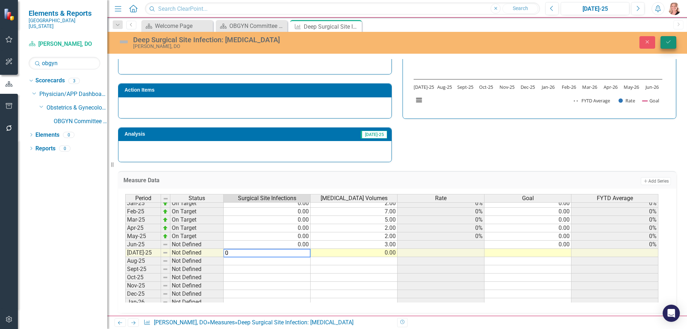
type textarea "0"
click at [668, 43] on icon "submit" at bounding box center [668, 41] width 4 height 3
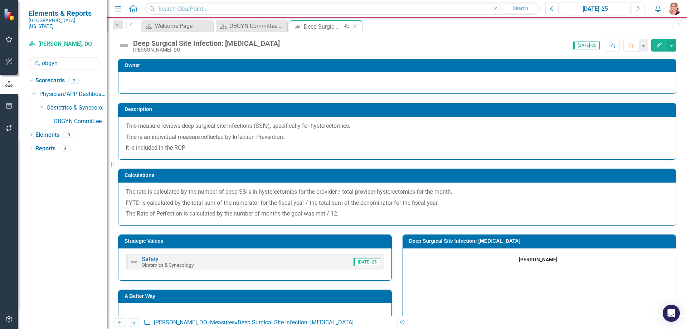
click at [356, 27] on icon "Close" at bounding box center [354, 27] width 7 height 6
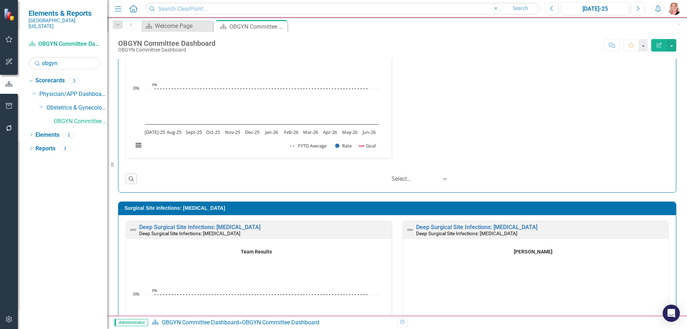
scroll to position [1109, 0]
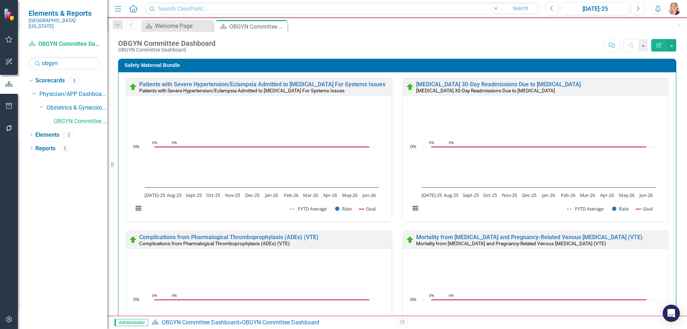
scroll to position [1109, 0]
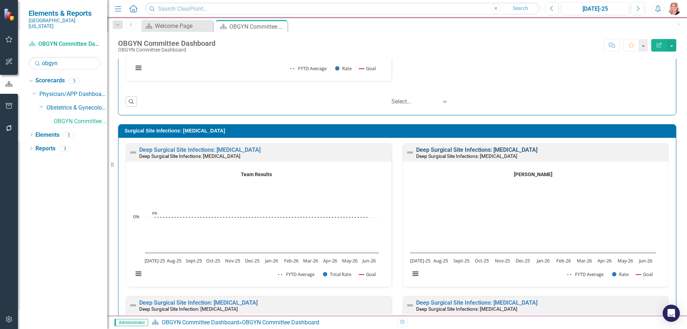
click at [442, 149] on link "Deep Surgical Site Infections: [MEDICAL_DATA]" at bounding box center [476, 149] width 121 height 7
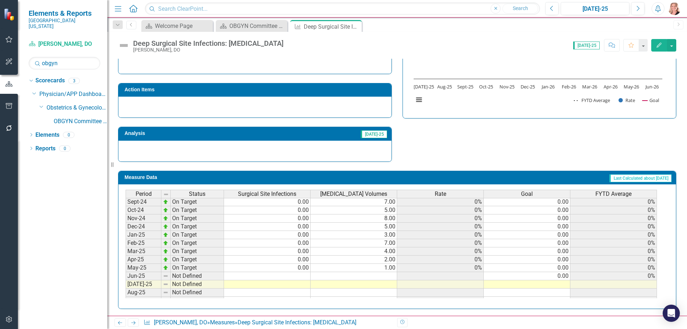
click at [296, 276] on tbody "[DATE]-23 On Target 0.00 3.00 0% 0.00 0% Aug-23 On Target 0.00 2.00 0% 0.00 0% …" at bounding box center [391, 210] width 531 height 256
type textarea "0"
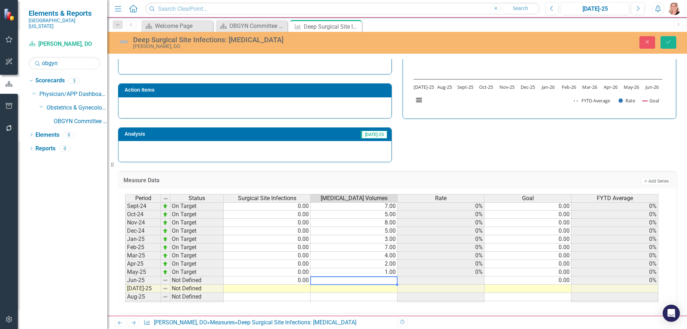
click at [394, 279] on td at bounding box center [354, 280] width 87 height 8
type textarea "4"
click at [354, 290] on td at bounding box center [354, 288] width 87 height 8
type textarea "4"
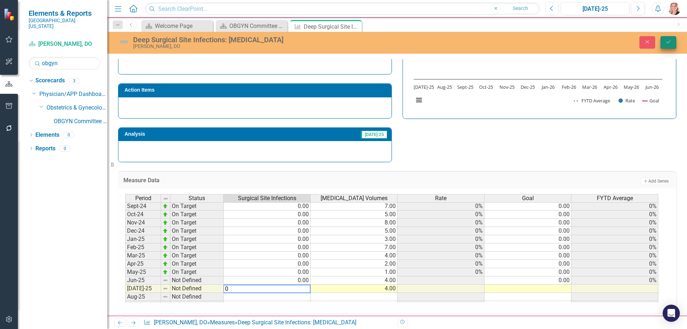
type textarea "0"
click at [668, 41] on icon "Save" at bounding box center [668, 41] width 6 height 5
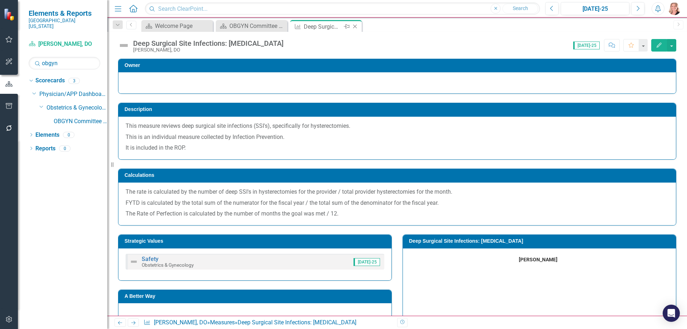
click at [355, 27] on icon "Close" at bounding box center [354, 27] width 7 height 6
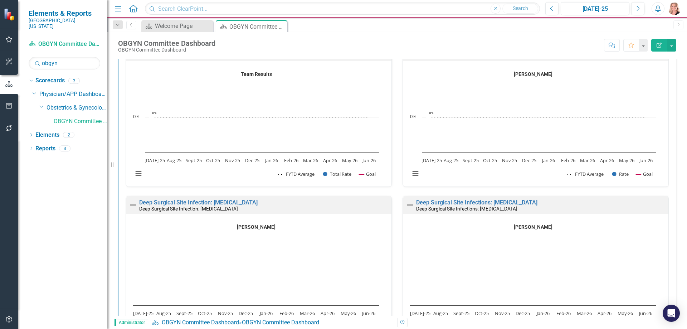
scroll to position [1217, 0]
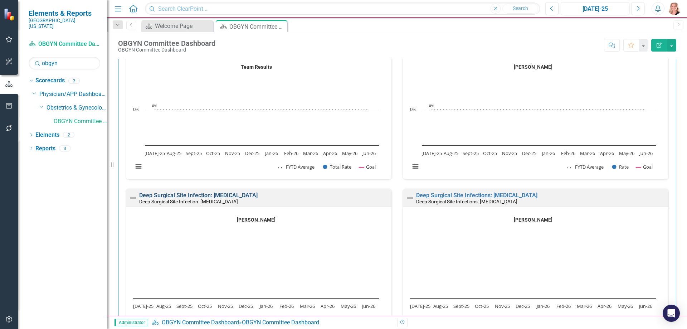
click at [239, 195] on link "Deep Surgical Site Infection: [MEDICAL_DATA]" at bounding box center [198, 195] width 118 height 7
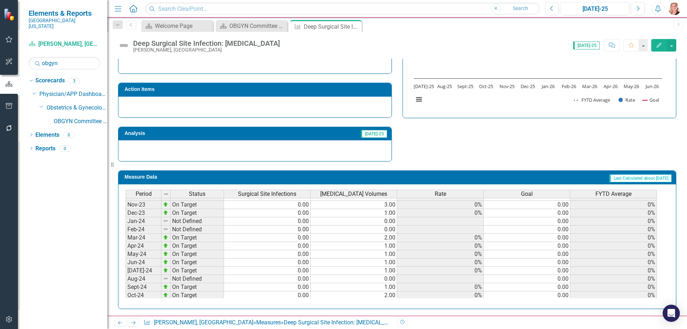
scroll to position [179, 0]
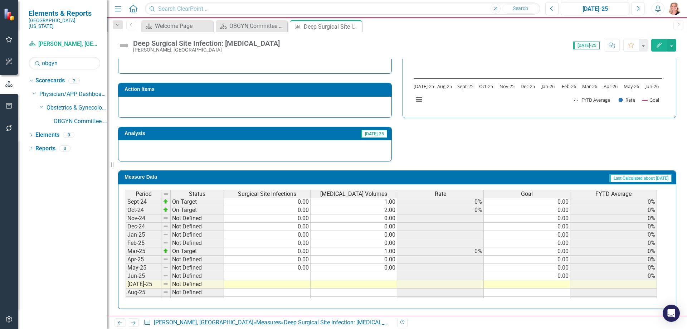
click at [298, 275] on tbody "[DATE]-23 Not Defined 0.00 0.00 Aug-23 Not Defined 0.00 0.00 Sep-23 Not Defined…" at bounding box center [391, 210] width 531 height 256
click at [300, 274] on td at bounding box center [267, 276] width 87 height 8
type textarea "0"
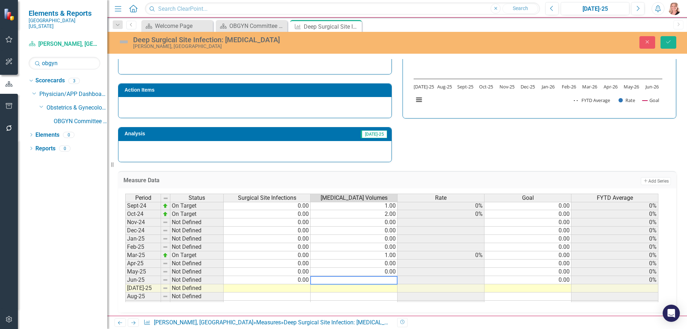
type textarea "0"
type textarea "2"
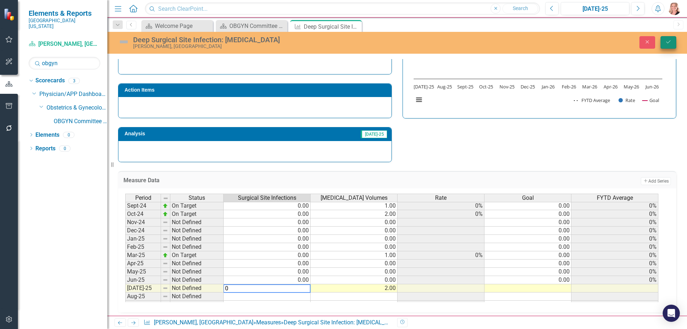
type textarea "0"
click at [671, 42] on icon "Save" at bounding box center [668, 41] width 6 height 5
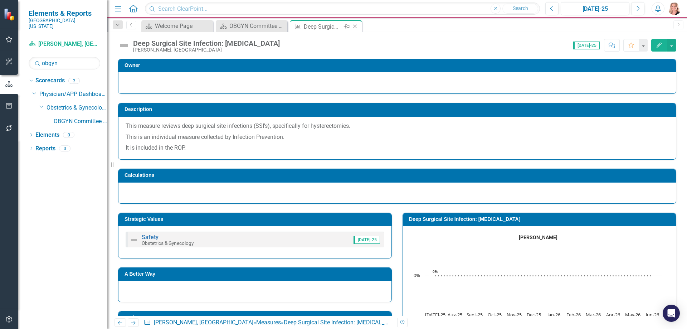
click at [356, 27] on icon "Close" at bounding box center [354, 27] width 7 height 6
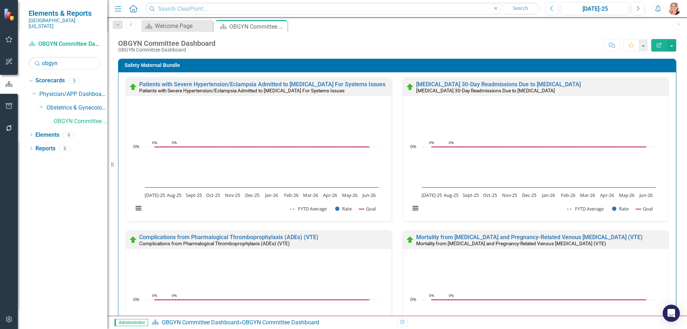
click at [671, 105] on div "Safety Maternal Bundle Patients with Severe Hypertension/Eclampsia Admitted to …" at bounding box center [397, 310] width 558 height 502
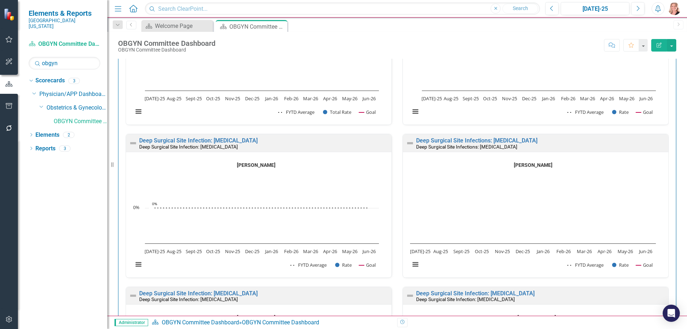
scroll to position [1288, 0]
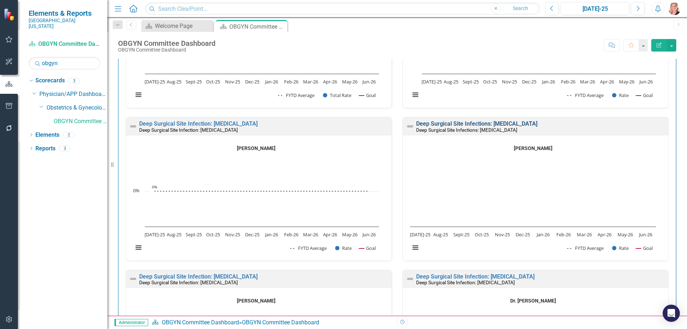
click at [448, 126] on link "Deep Surgical Site Infections: [MEDICAL_DATA]" at bounding box center [476, 123] width 121 height 7
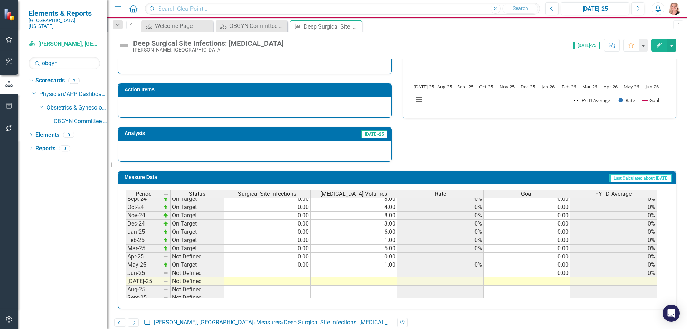
scroll to position [250, 0]
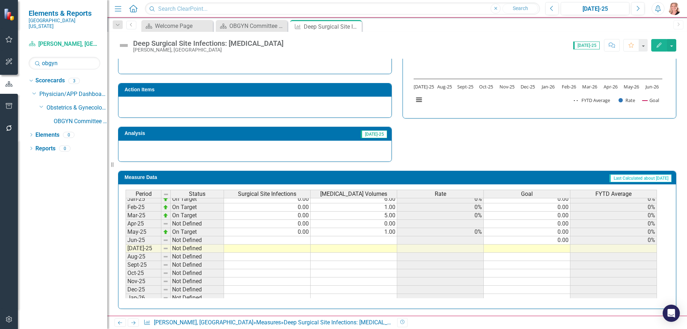
click at [282, 239] on tbody "Nov-23 On Target 0.00 1.00 0% 0.00 0% Dec-23 On Target 0.00 6.00 0% 0.00 0% Jan…" at bounding box center [391, 211] width 531 height 264
click at [293, 240] on td at bounding box center [267, 240] width 87 height 8
type textarea "0"
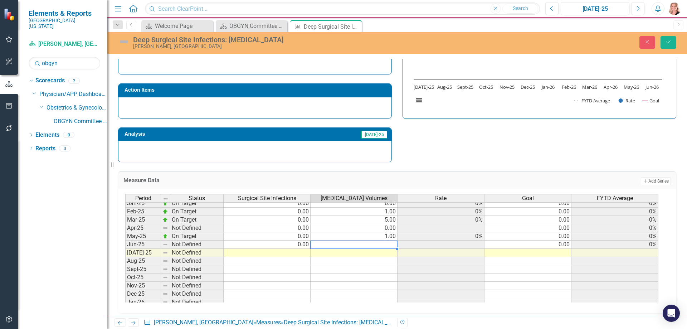
type textarea "5"
click at [354, 253] on td at bounding box center [354, 253] width 87 height 8
type textarea "3"
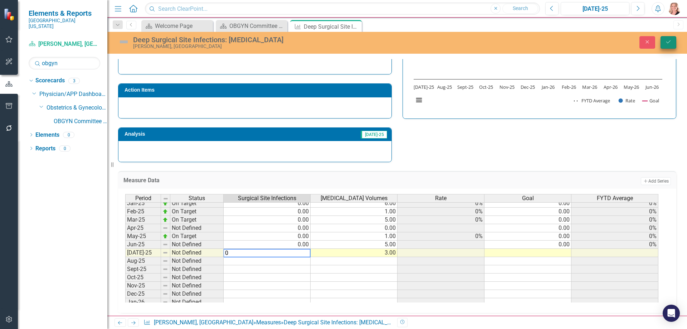
type textarea "0"
click at [670, 43] on icon "Save" at bounding box center [668, 41] width 6 height 5
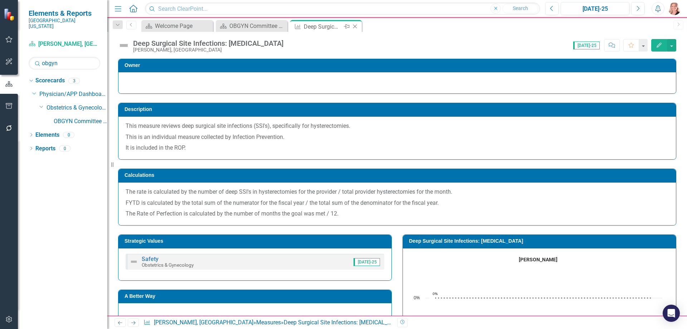
click at [355, 26] on icon at bounding box center [355, 27] width 4 height 4
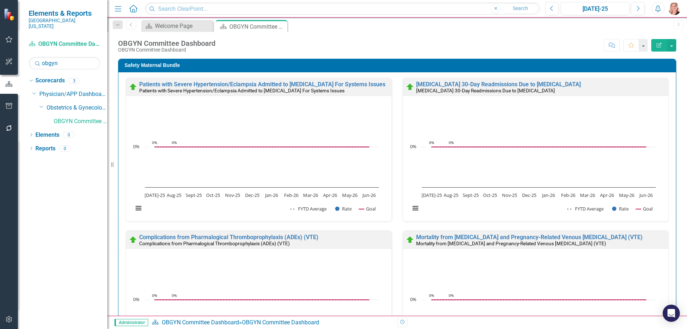
click at [675, 141] on div "Safety Maternal Bundle Patients with Severe Hypertension/Eclampsia Admitted to …" at bounding box center [397, 305] width 569 height 511
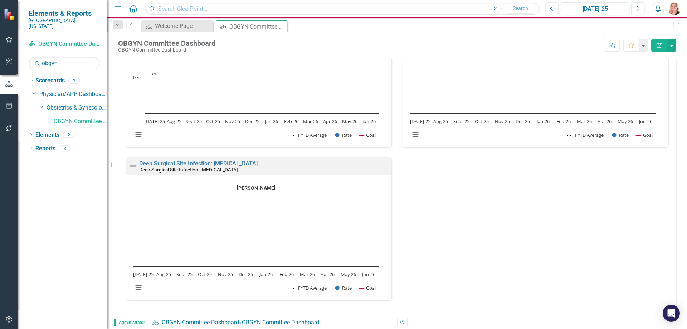
scroll to position [1396, 0]
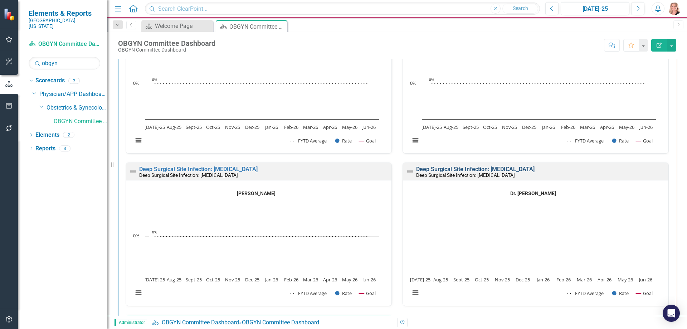
click at [517, 168] on link "Deep Surgical Site Infection: Hysterectomy" at bounding box center [475, 169] width 118 height 7
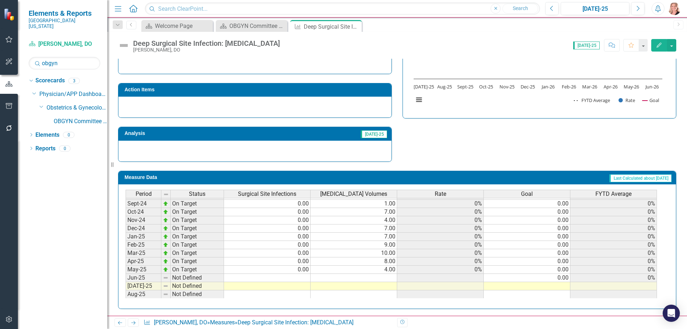
scroll to position [250, 0]
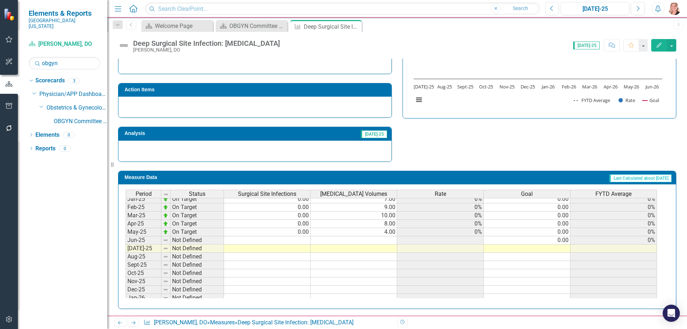
click at [299, 239] on tbody "Jul-23 On Target 0.00 3.00 0% 0.00 0% Aug-23 On Target 0.00 4.00 0% 0.00 0% Sep…" at bounding box center [391, 175] width 531 height 256
click at [276, 240] on td at bounding box center [267, 240] width 87 height 8
type textarea "0"
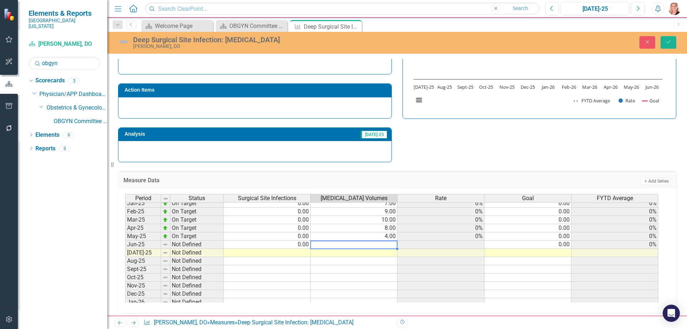
type textarea "6"
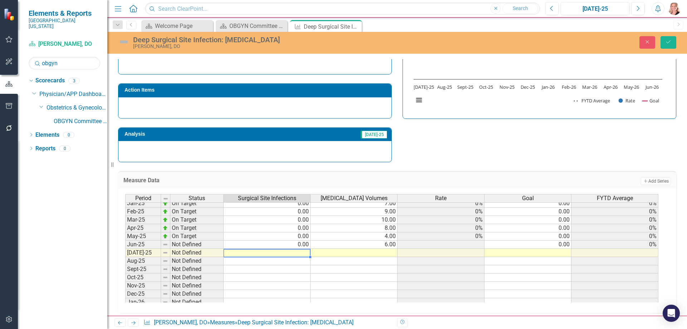
click at [304, 254] on td at bounding box center [267, 253] width 87 height 8
type textarea "0"
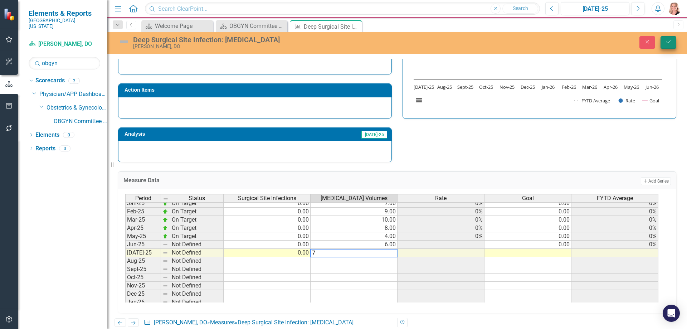
type textarea "7"
click at [670, 44] on icon "Save" at bounding box center [668, 41] width 6 height 5
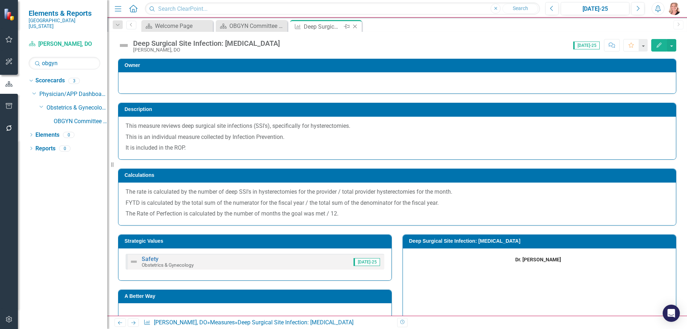
click at [356, 27] on icon "Close" at bounding box center [354, 27] width 7 height 6
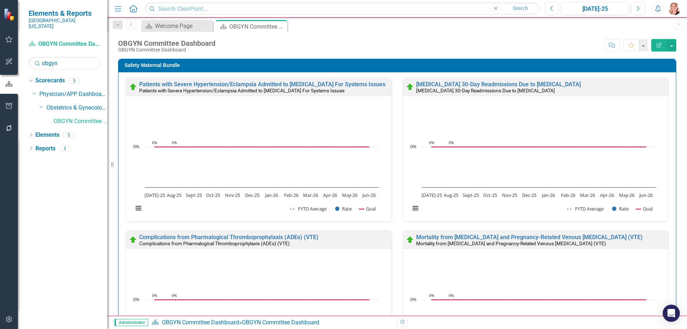
click at [672, 103] on div "Safety Maternal Bundle Patients with Severe Hypertension/Eclampsia Admitted to …" at bounding box center [397, 305] width 569 height 511
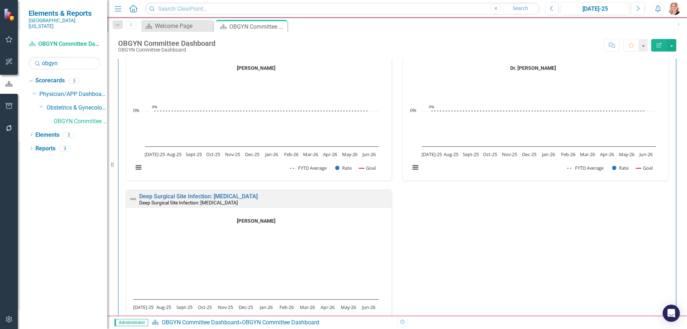
scroll to position [1539, 0]
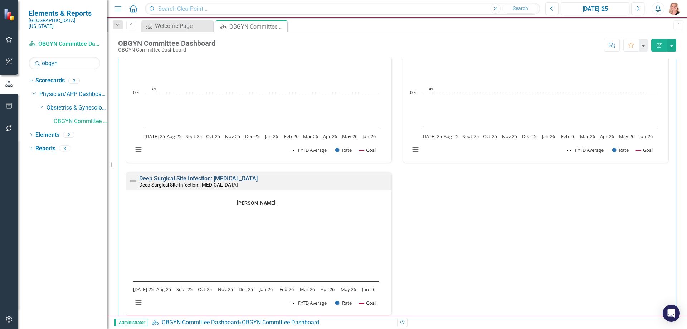
click at [188, 177] on link "Deep Surgical Site Infection: Hysterectomy" at bounding box center [198, 178] width 118 height 7
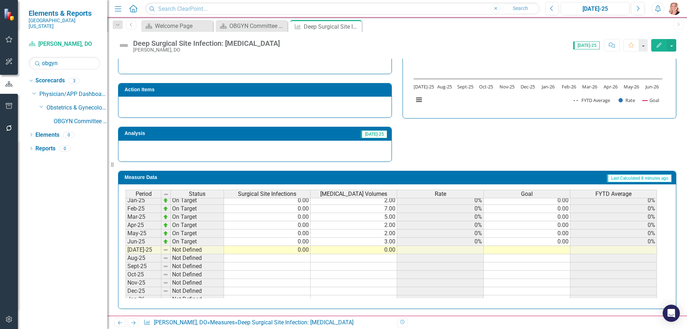
scroll to position [250, 0]
click at [357, 26] on icon "Close" at bounding box center [354, 27] width 7 height 6
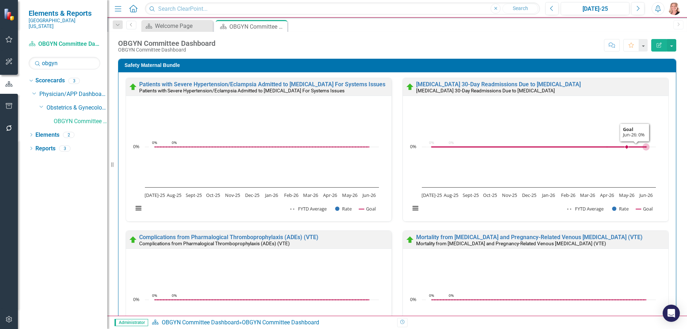
click at [667, 126] on div "Patients with Severe Hypertension/Eclampsia Admitted to ICU For Systems Issues …" at bounding box center [397, 316] width 558 height 488
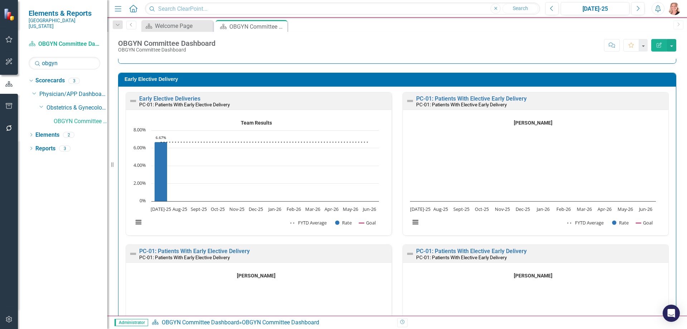
scroll to position [2219, 0]
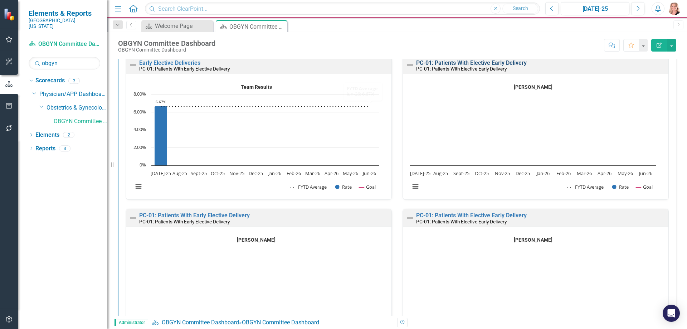
click at [450, 64] on link "PC-01: Patients With Elective Early Delivery" at bounding box center [471, 62] width 111 height 7
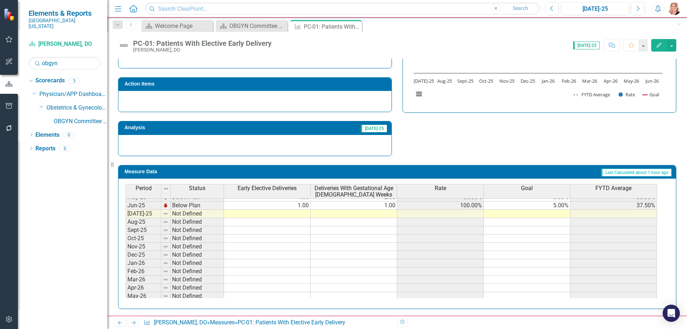
scroll to position [286, 0]
click at [282, 216] on tbody "Oct-23 On Target 0.00 2.00 0% 5.00% 0% Nov-23 On Target 0.00 2.00 0% 5.00% 0% D…" at bounding box center [391, 172] width 531 height 272
type textarea "1"
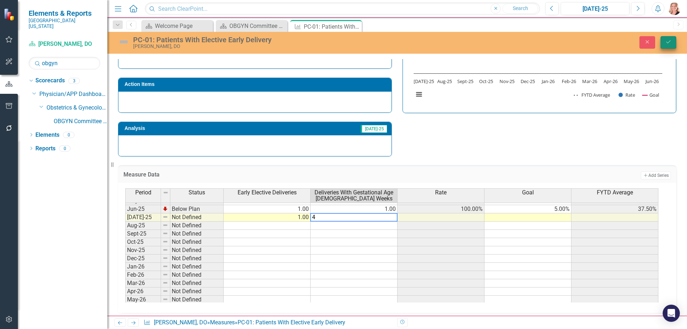
type textarea "4"
click at [665, 43] on button "Save" at bounding box center [669, 42] width 16 height 13
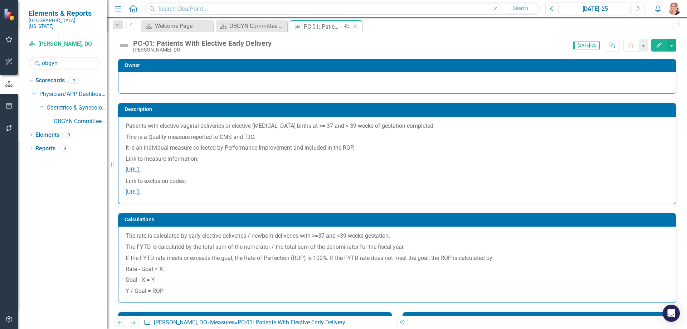
click at [356, 28] on icon "Close" at bounding box center [354, 27] width 7 height 6
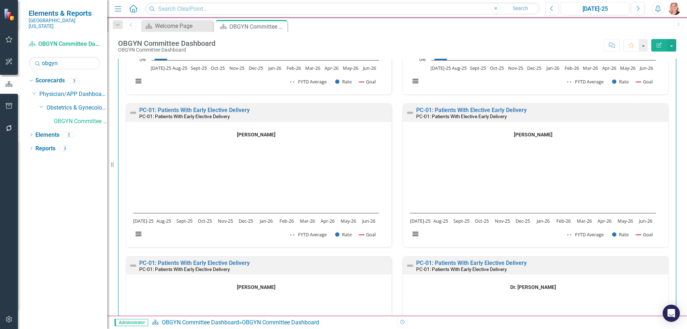
scroll to position [2326, 0]
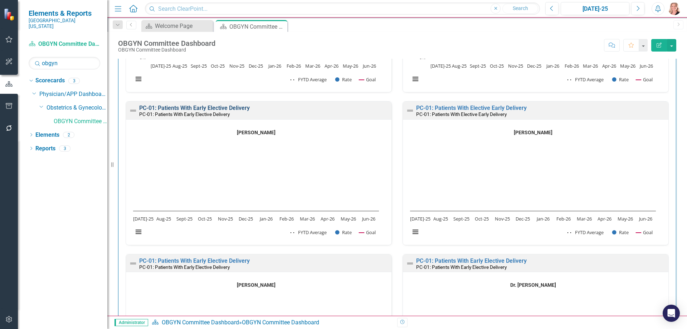
click at [236, 108] on link "PC-01: Patients With Early Elective Delivery" at bounding box center [194, 107] width 111 height 7
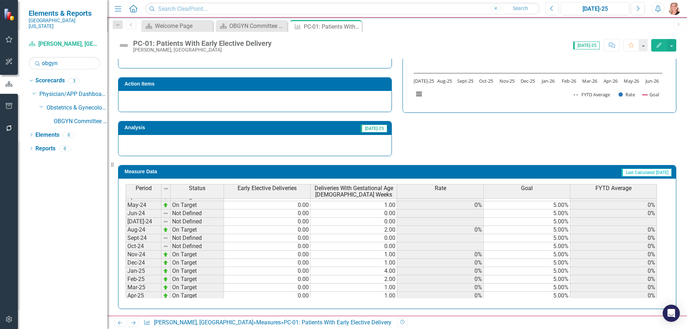
scroll to position [250, 0]
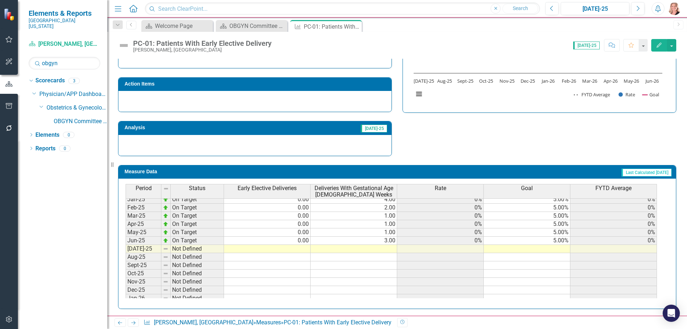
click at [286, 247] on tbody "Jul-23 Not Defined 0.00 0.00 5.00% Aug-23 Not Defined 0.00 0.00 5.00% Sep-23 No…" at bounding box center [391, 175] width 531 height 256
type textarea "0"
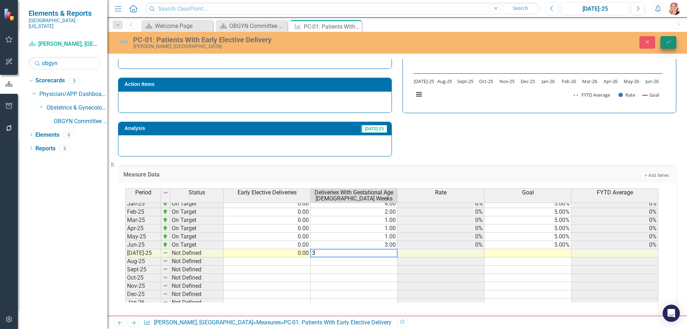
type textarea "3"
click at [667, 45] on button "Save" at bounding box center [669, 42] width 16 height 13
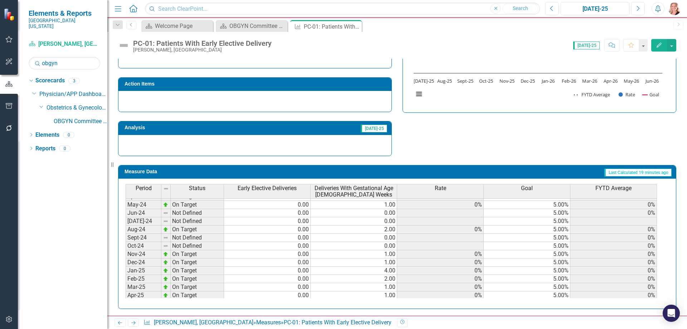
scroll to position [0, 0]
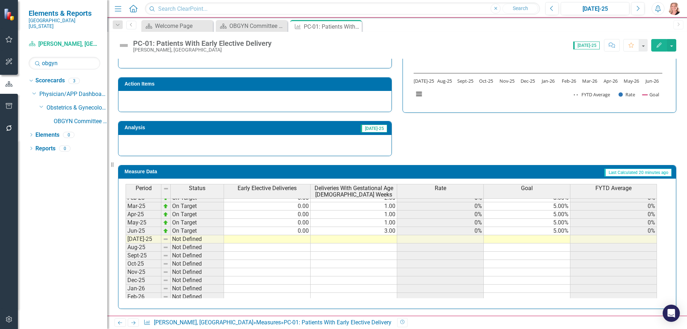
click at [296, 240] on td at bounding box center [267, 239] width 87 height 8
type textarea "0"
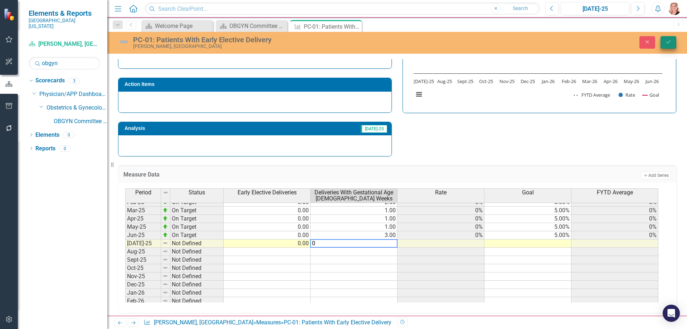
type textarea "0"
click at [666, 44] on icon "Save" at bounding box center [668, 41] width 6 height 5
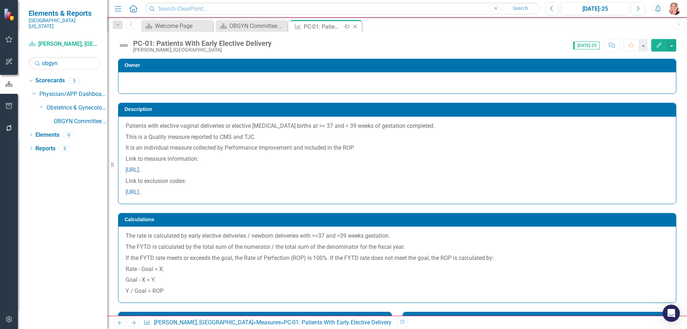
click at [355, 28] on icon "Close" at bounding box center [354, 27] width 7 height 6
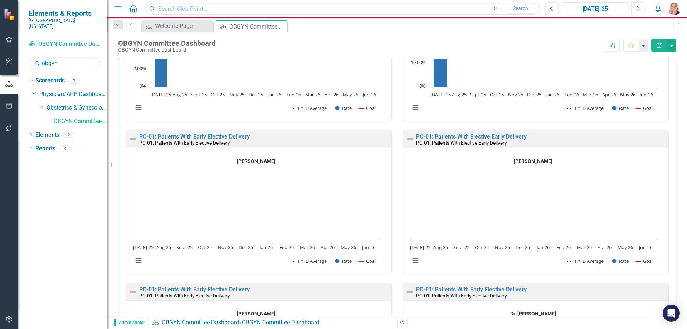
scroll to position [2326, 0]
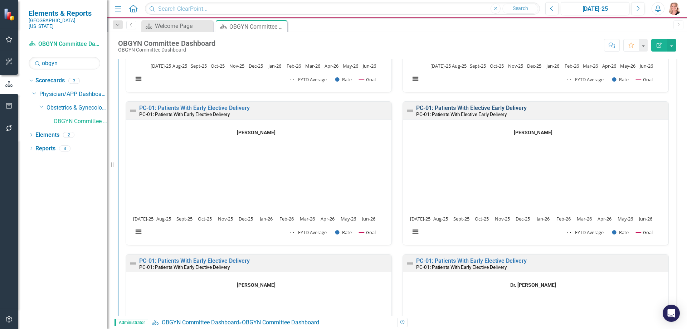
click at [516, 110] on link "PC-01: Patients With Elective Early Delivery" at bounding box center [471, 107] width 111 height 7
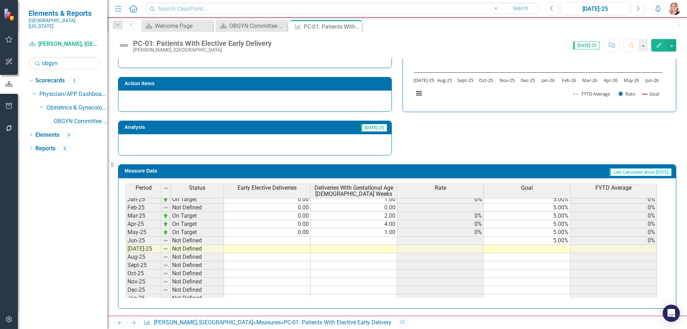
scroll to position [250, 0]
click at [279, 239] on tbody "Nov-23 Not Defined 0.00 0.00 5.00% 0% Dec-23 On Target 0.00 1.00 0% 5.00% 0% Ja…" at bounding box center [391, 211] width 531 height 264
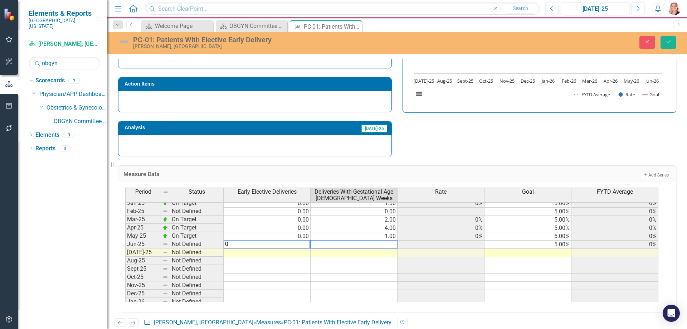
type textarea "00"
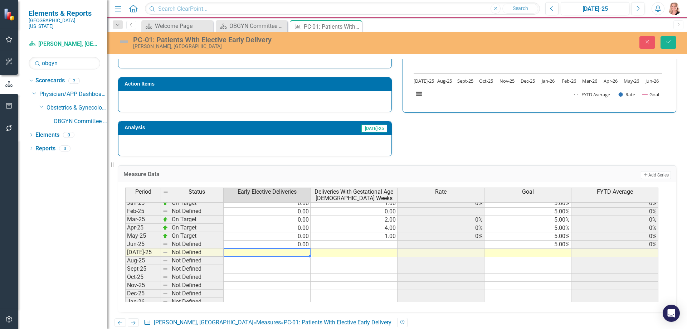
click at [350, 246] on td at bounding box center [354, 244] width 87 height 8
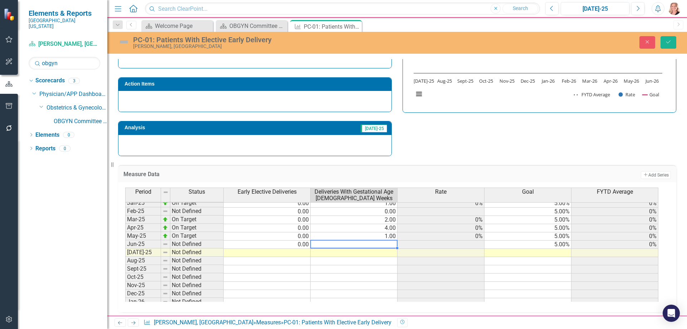
type textarea "0"
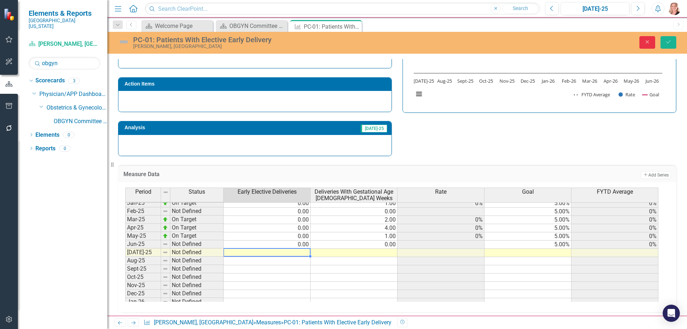
click at [646, 42] on icon "Close" at bounding box center [647, 41] width 6 height 5
